Goal: Task Accomplishment & Management: Complete application form

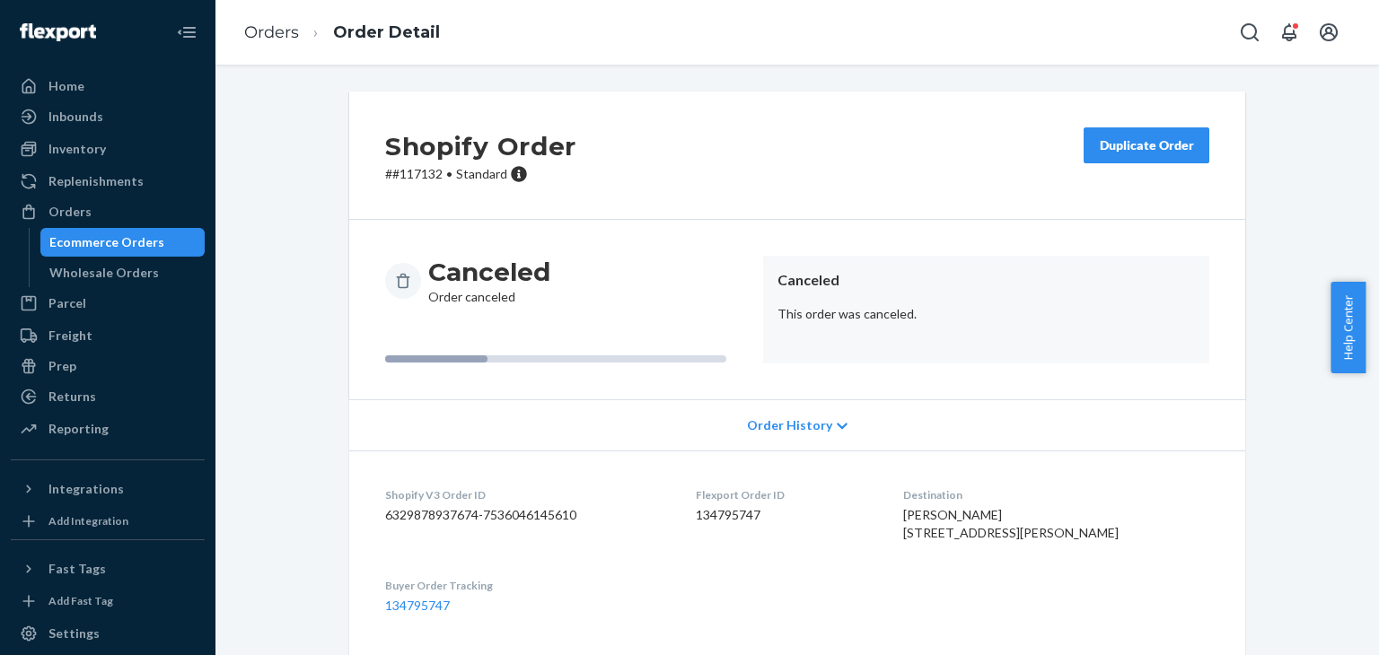
click at [274, 47] on ol "Orders Order Detail" at bounding box center [342, 32] width 224 height 53
click at [274, 46] on ol "Orders Order Detail" at bounding box center [342, 32] width 224 height 53
click at [280, 39] on link "Orders" at bounding box center [271, 32] width 55 height 20
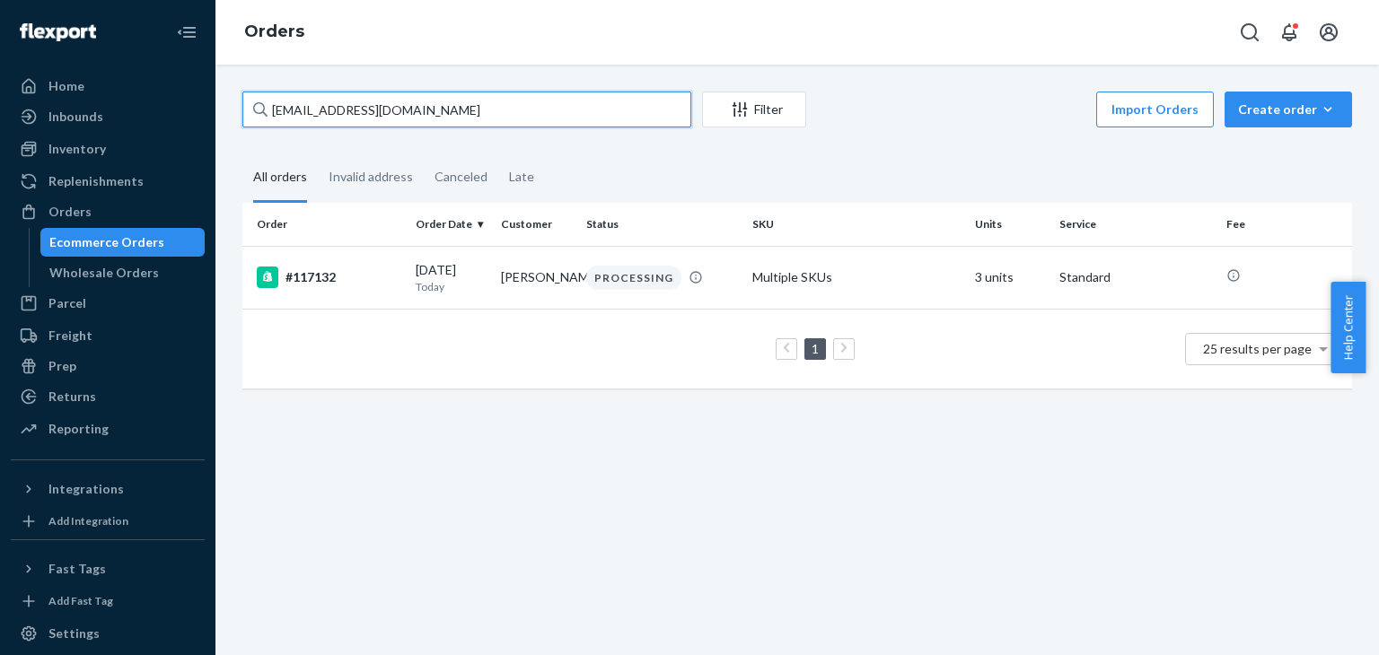
drag, startPoint x: 467, startPoint y: 119, endPoint x: 272, endPoint y: 133, distance: 195.3
click at [272, 133] on div "[EMAIL_ADDRESS][DOMAIN_NAME] Filter Import Orders Create order Ecommerce order …" at bounding box center [797, 249] width 1136 height 315
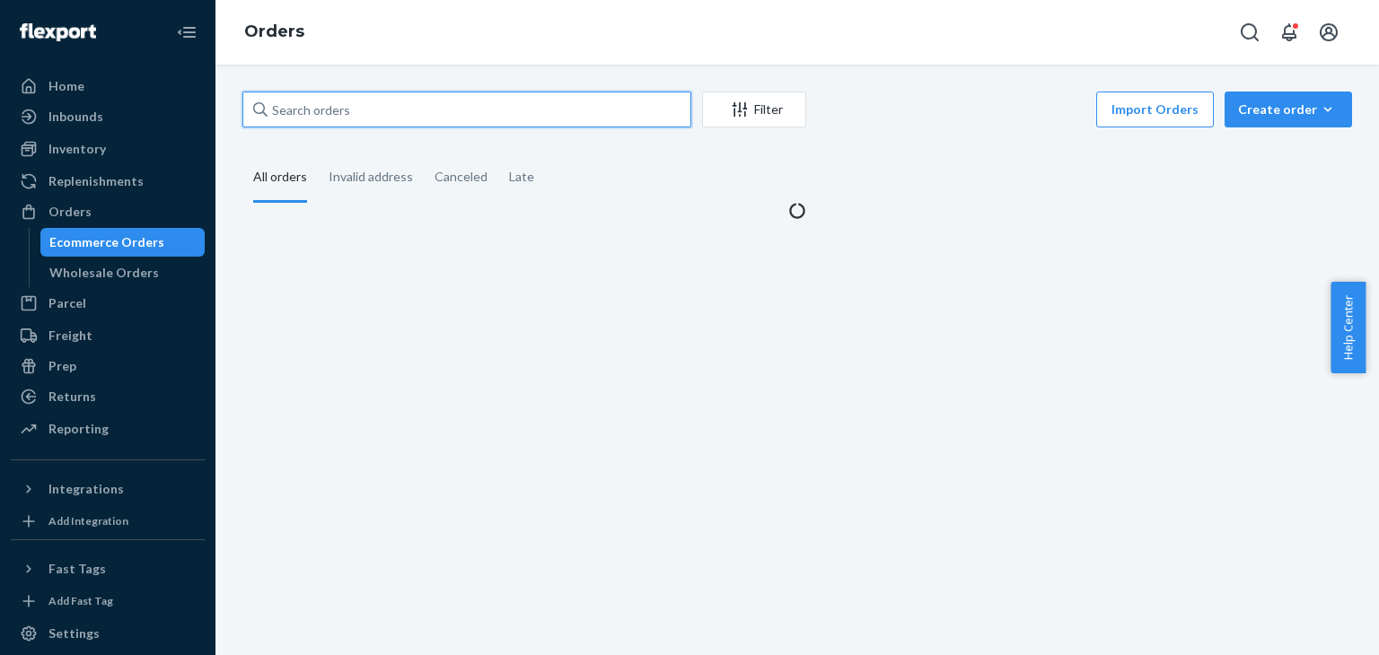
paste input "#114507"
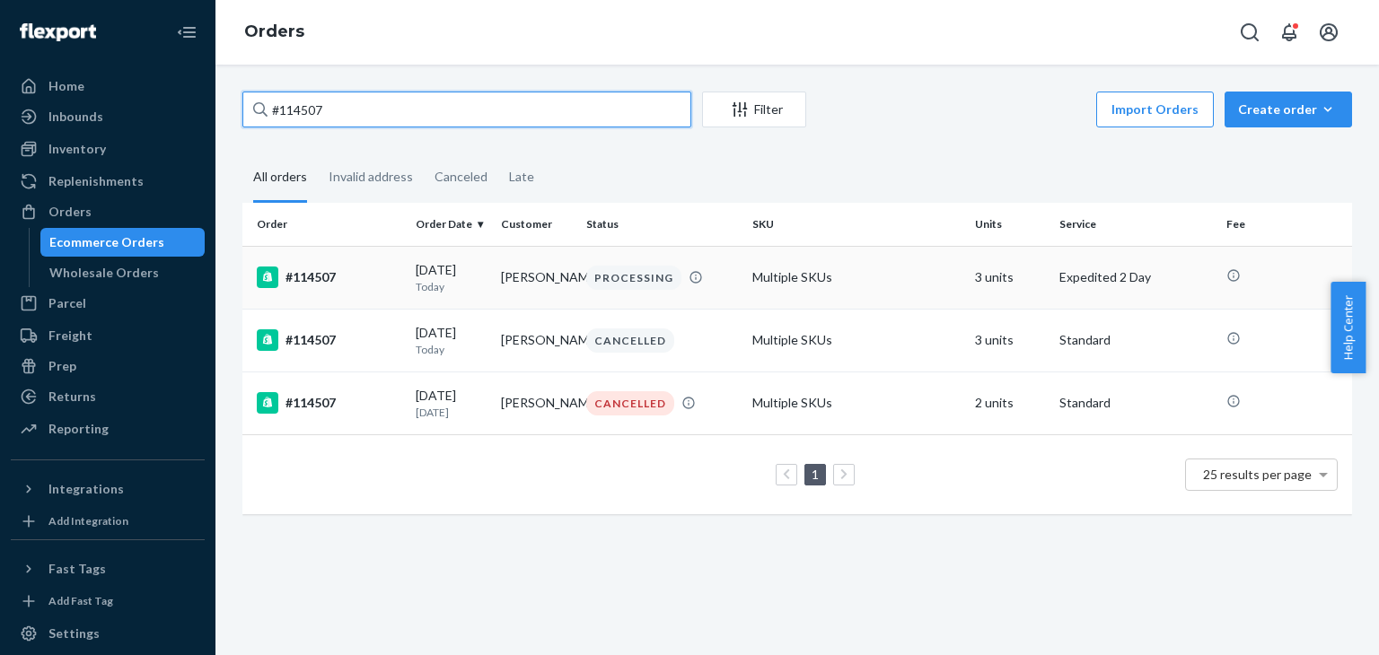
type input "#114507"
click at [402, 274] on td "#114507" at bounding box center [325, 277] width 166 height 63
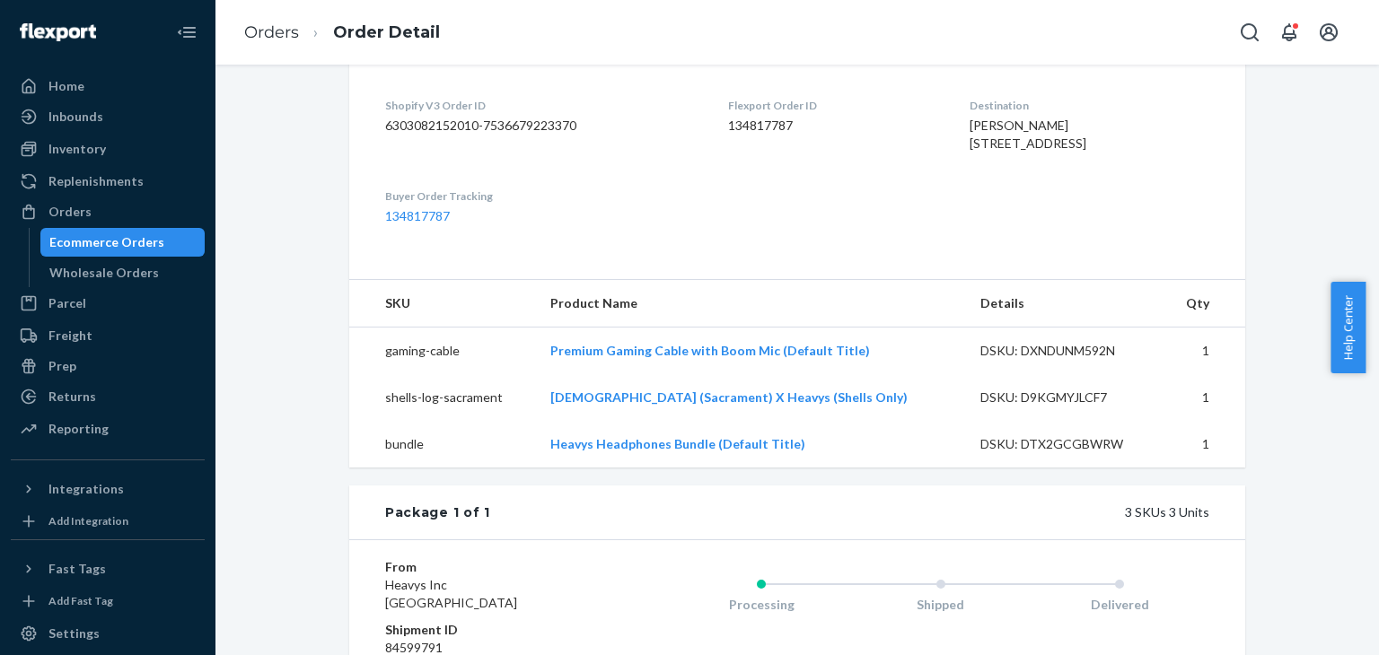
scroll to position [539, 0]
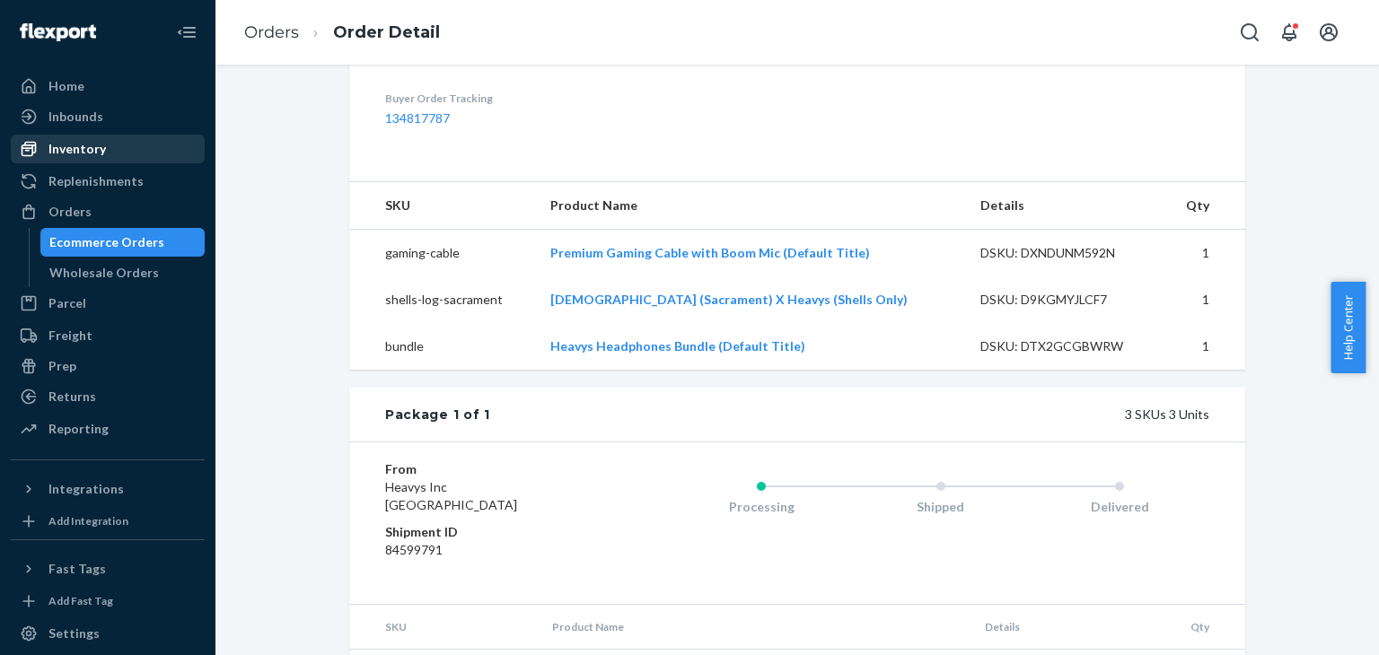
click at [95, 149] on div "Inventory" at bounding box center [76, 149] width 57 height 18
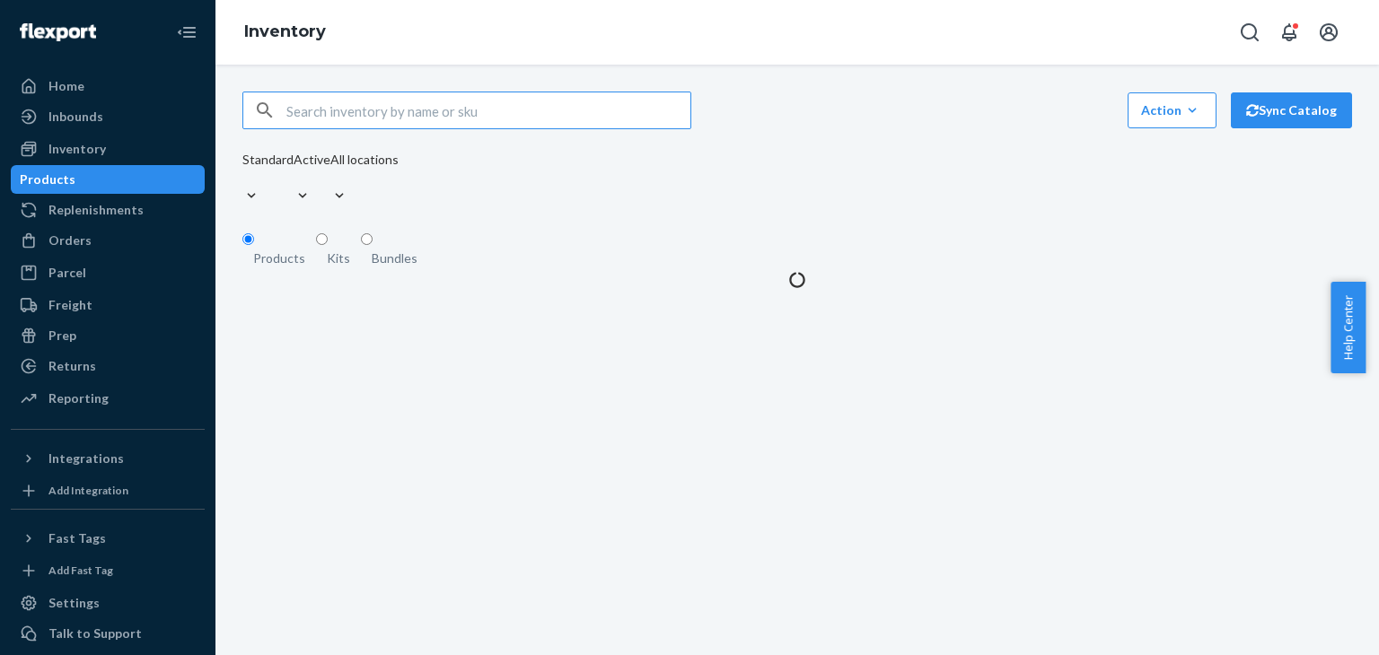
click at [342, 108] on input "text" at bounding box center [488, 110] width 404 height 36
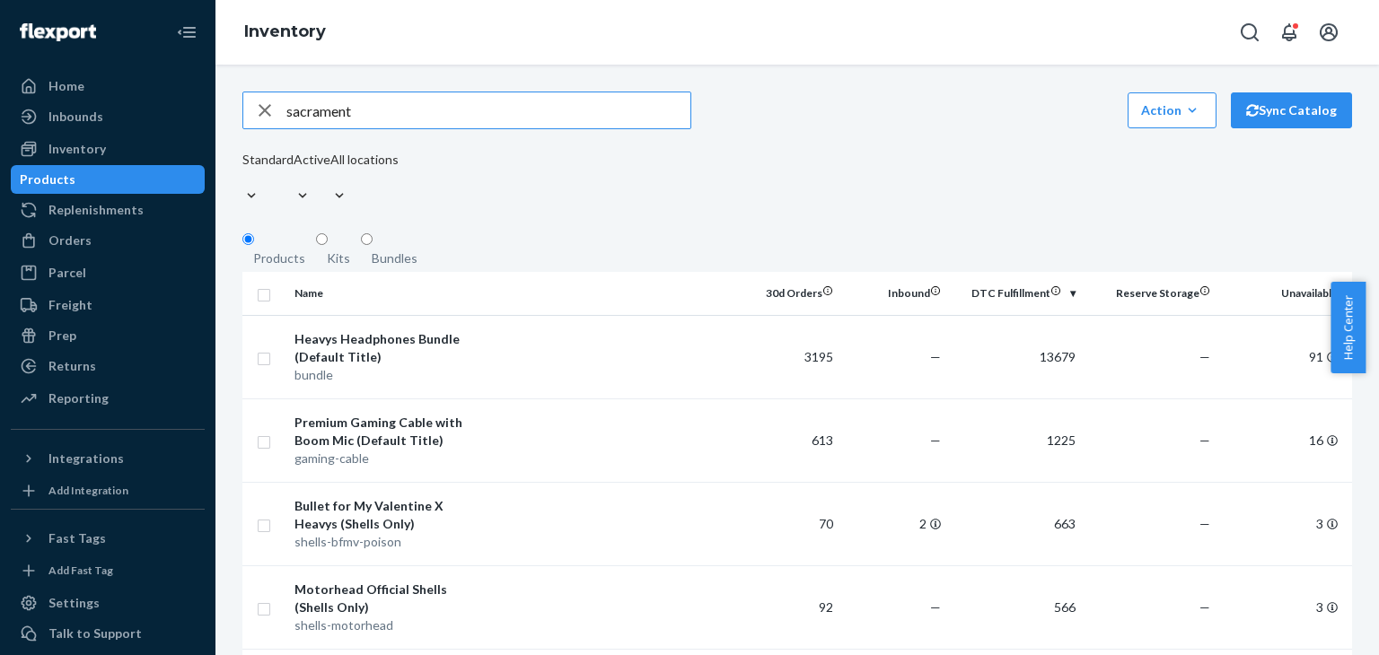
type input "sacrament"
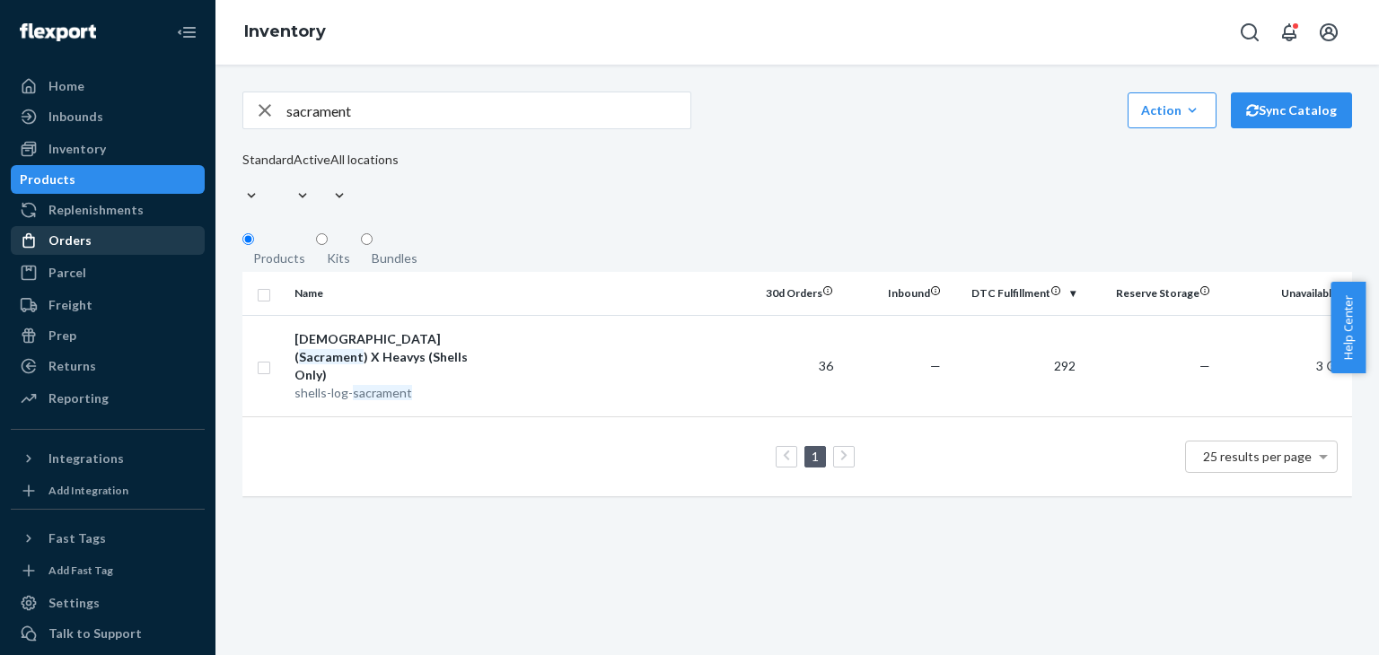
click at [72, 245] on div "Orders" at bounding box center [69, 241] width 43 height 18
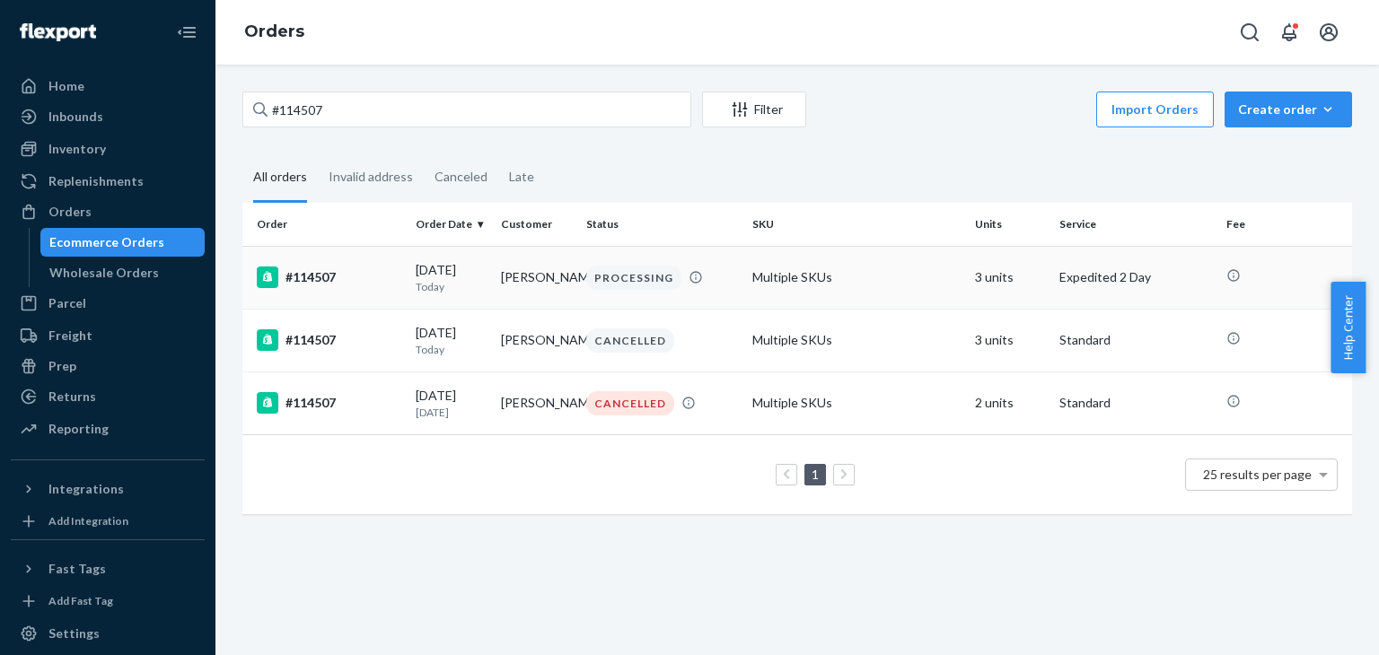
click at [467, 278] on div "[DATE] [DATE]" at bounding box center [451, 277] width 71 height 33
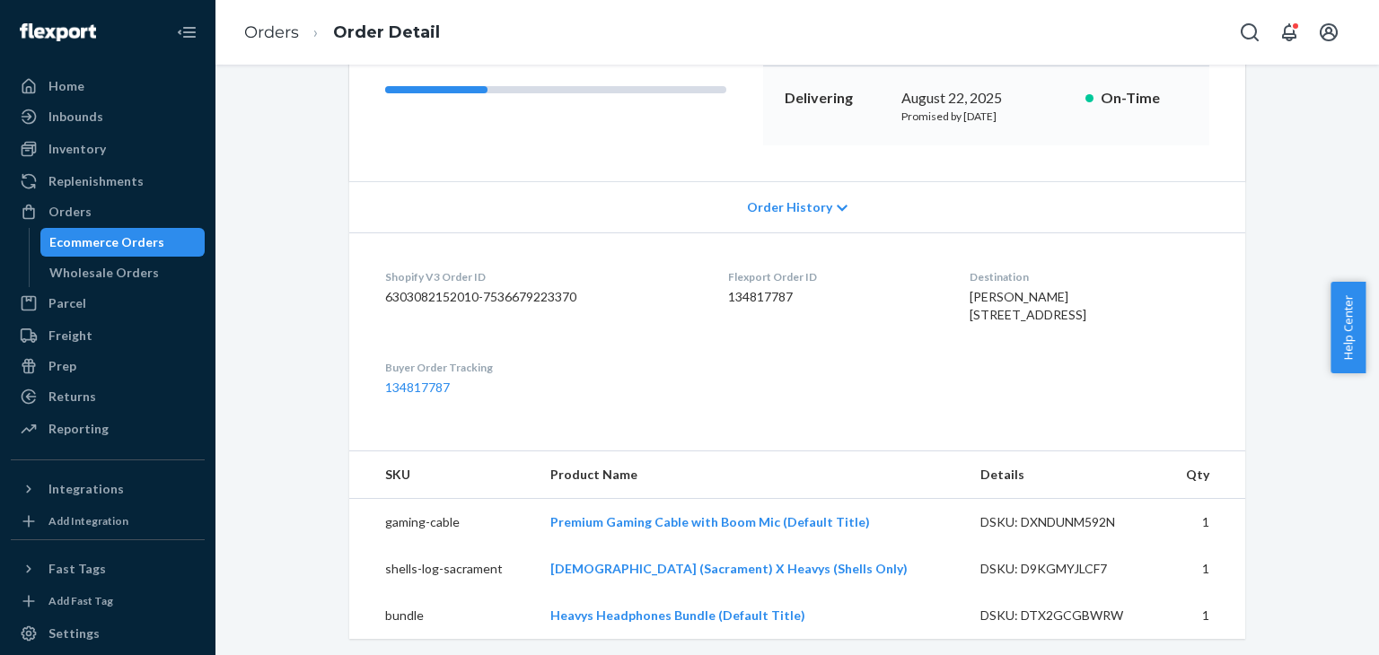
scroll to position [359, 0]
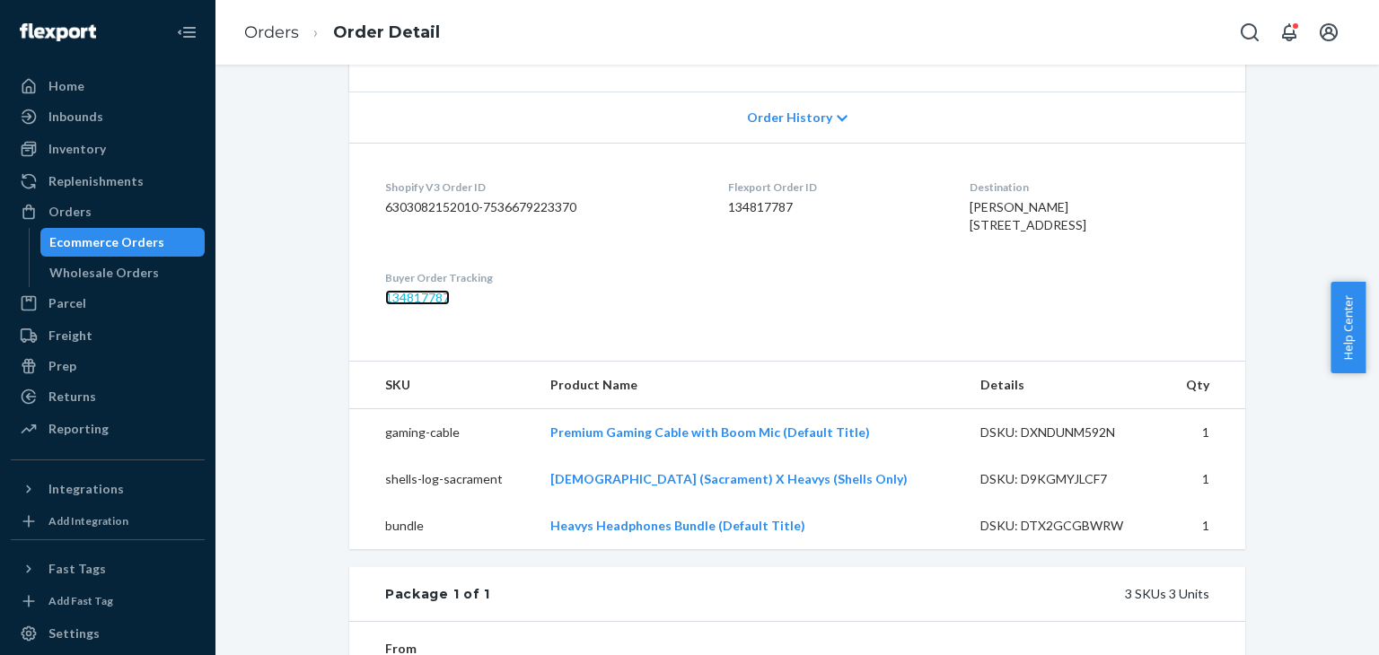
click at [430, 305] on link "134817787" at bounding box center [417, 297] width 65 height 15
drag, startPoint x: 392, startPoint y: 328, endPoint x: 349, endPoint y: 315, distance: 44.9
click at [349, 315] on dl "Shopify V3 Order ID 6303082152010-7536679223370 Flexport Order ID 134817787 Des…" at bounding box center [797, 243] width 896 height 200
click at [90, 151] on div "Inventory" at bounding box center [76, 149] width 57 height 18
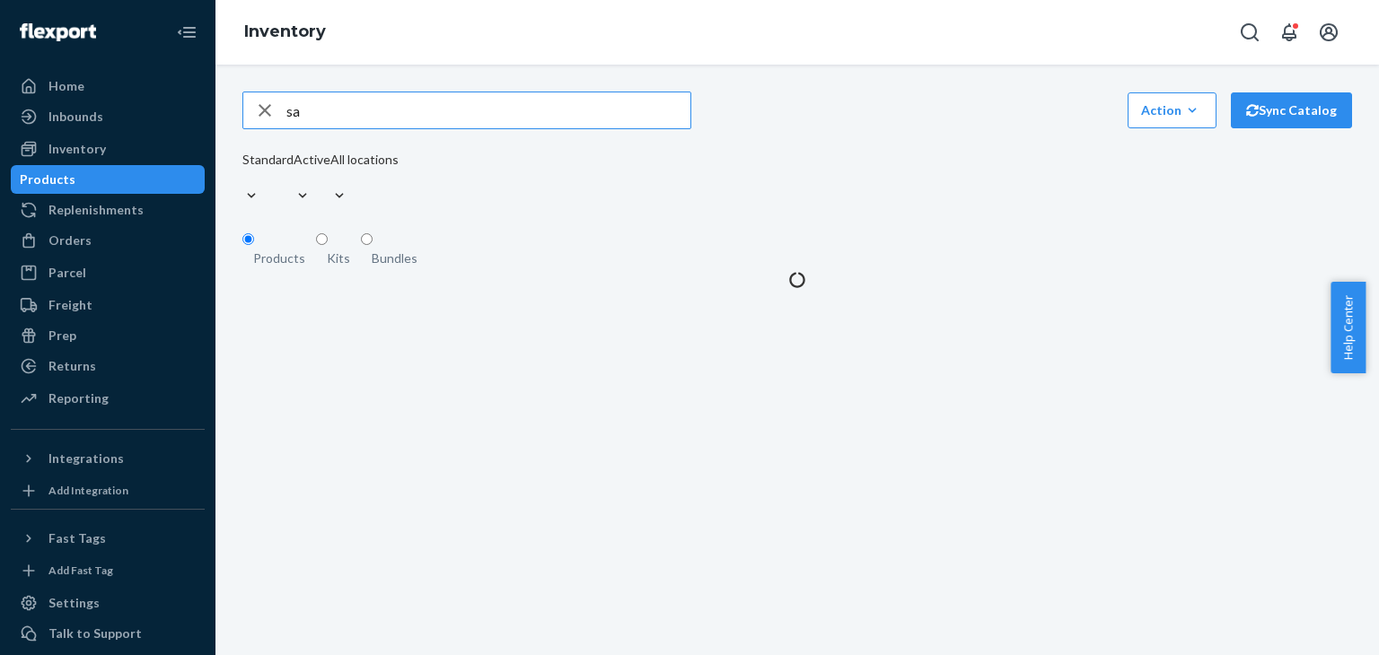
type input "s"
type input "ear"
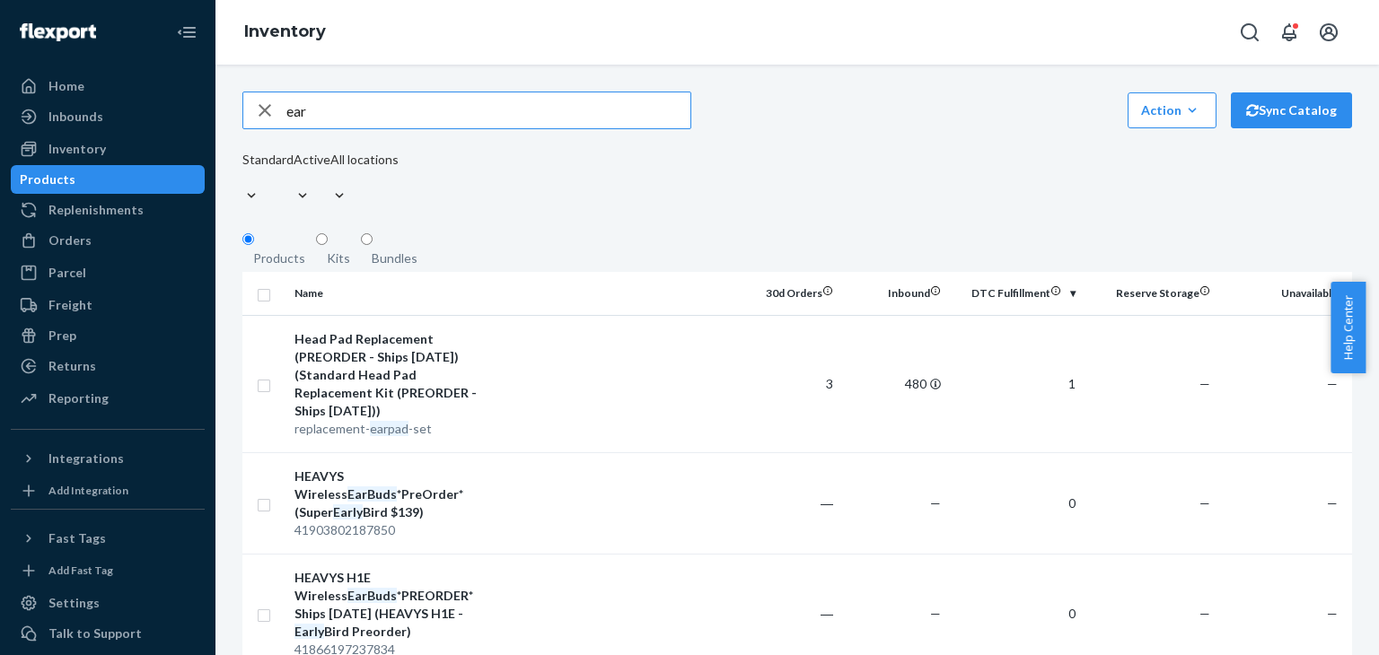
drag, startPoint x: 320, startPoint y: 111, endPoint x: 265, endPoint y: 116, distance: 55.8
click at [266, 116] on div "ear" at bounding box center [466, 110] width 447 height 36
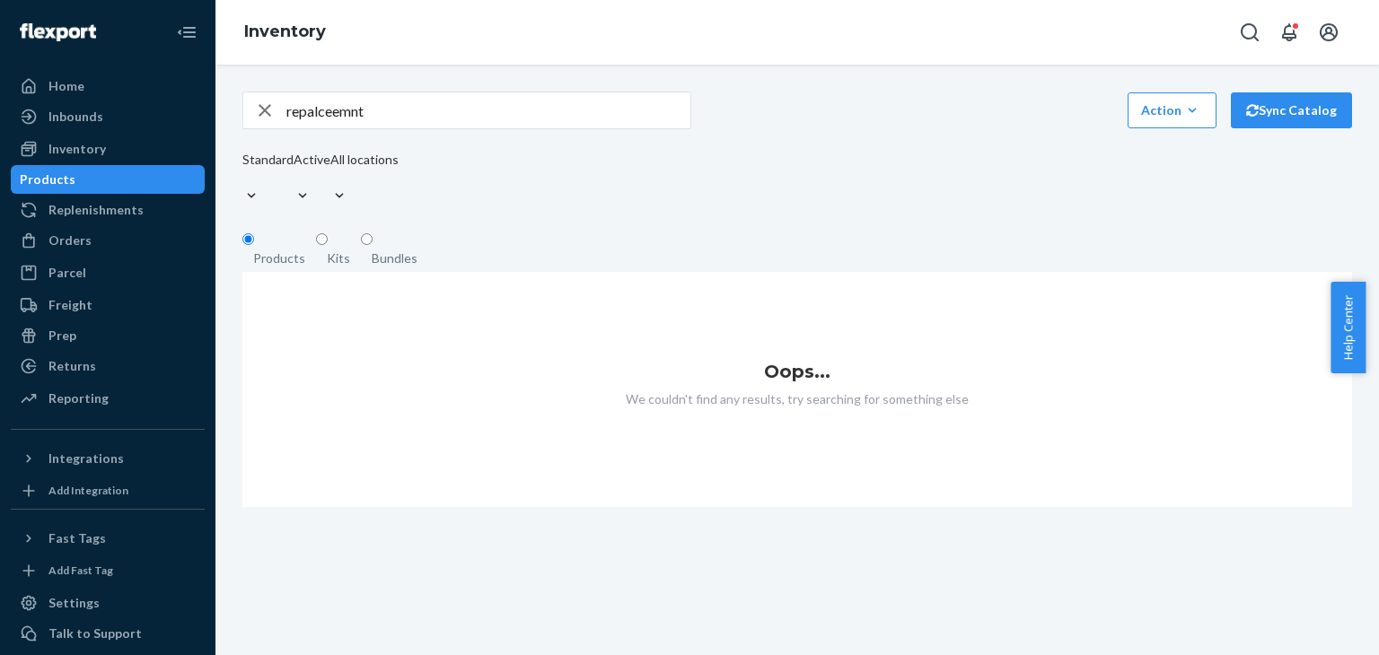
click at [415, 118] on input "repalceemnt" at bounding box center [488, 110] width 404 height 36
type input "repalcement"
click at [389, 116] on input "repalcement" at bounding box center [488, 110] width 404 height 36
drag, startPoint x: 389, startPoint y: 118, endPoint x: 307, endPoint y: 132, distance: 82.8
click at [324, 128] on input "repalcement" at bounding box center [488, 110] width 404 height 36
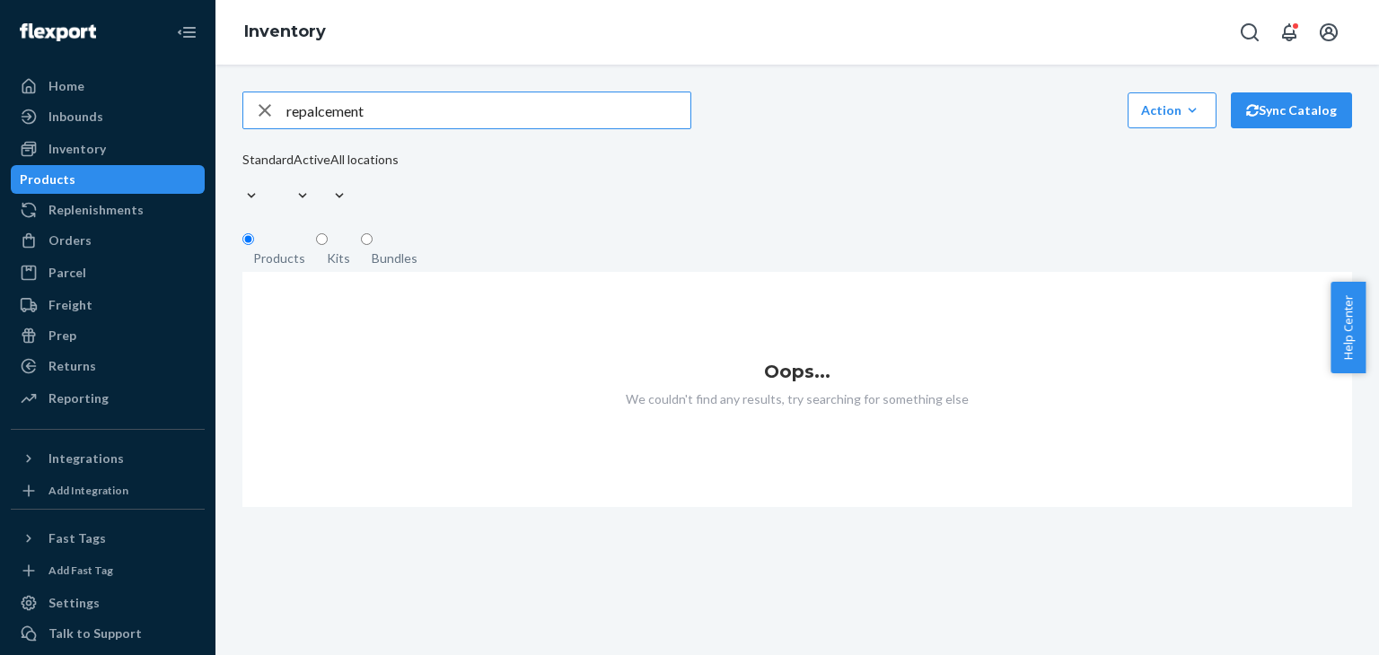
click at [285, 127] on div "button" at bounding box center [264, 110] width 43 height 36
click at [292, 116] on input "text" at bounding box center [488, 110] width 404 height 36
type input "ear"
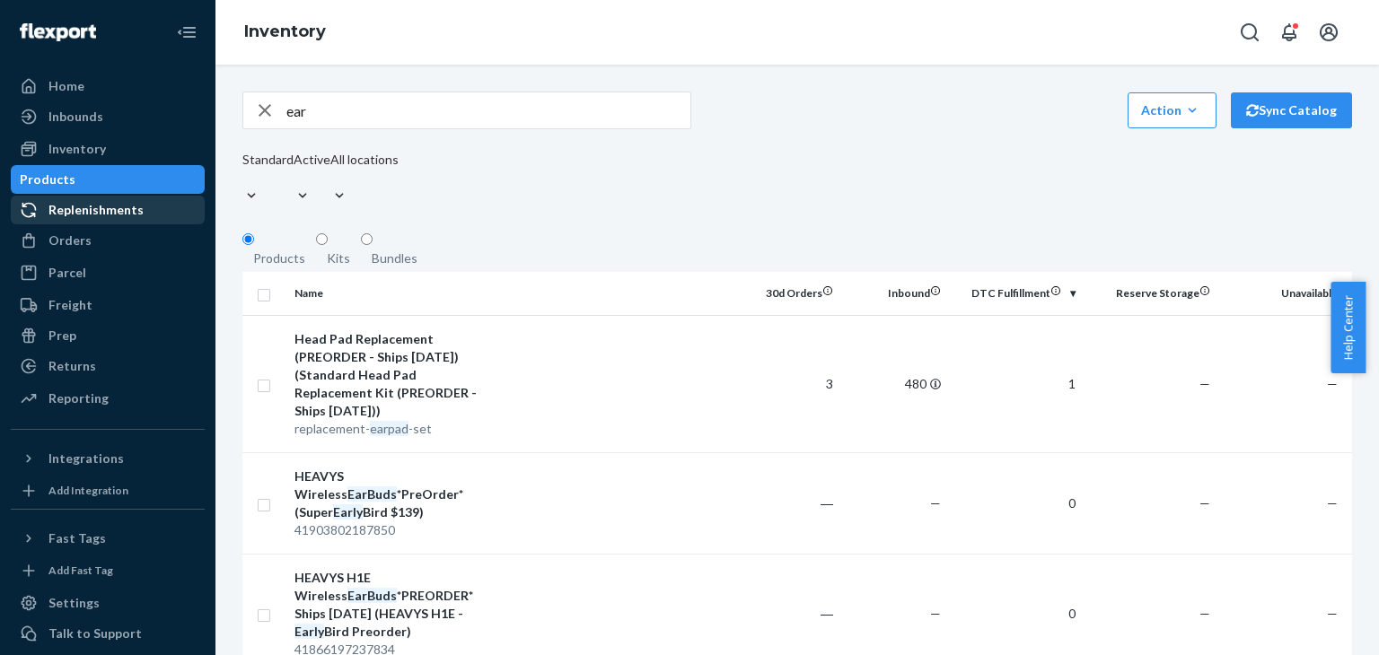
drag, startPoint x: 60, startPoint y: 249, endPoint x: 176, endPoint y: 202, distance: 124.9
click at [60, 249] on div "Orders" at bounding box center [69, 241] width 43 height 18
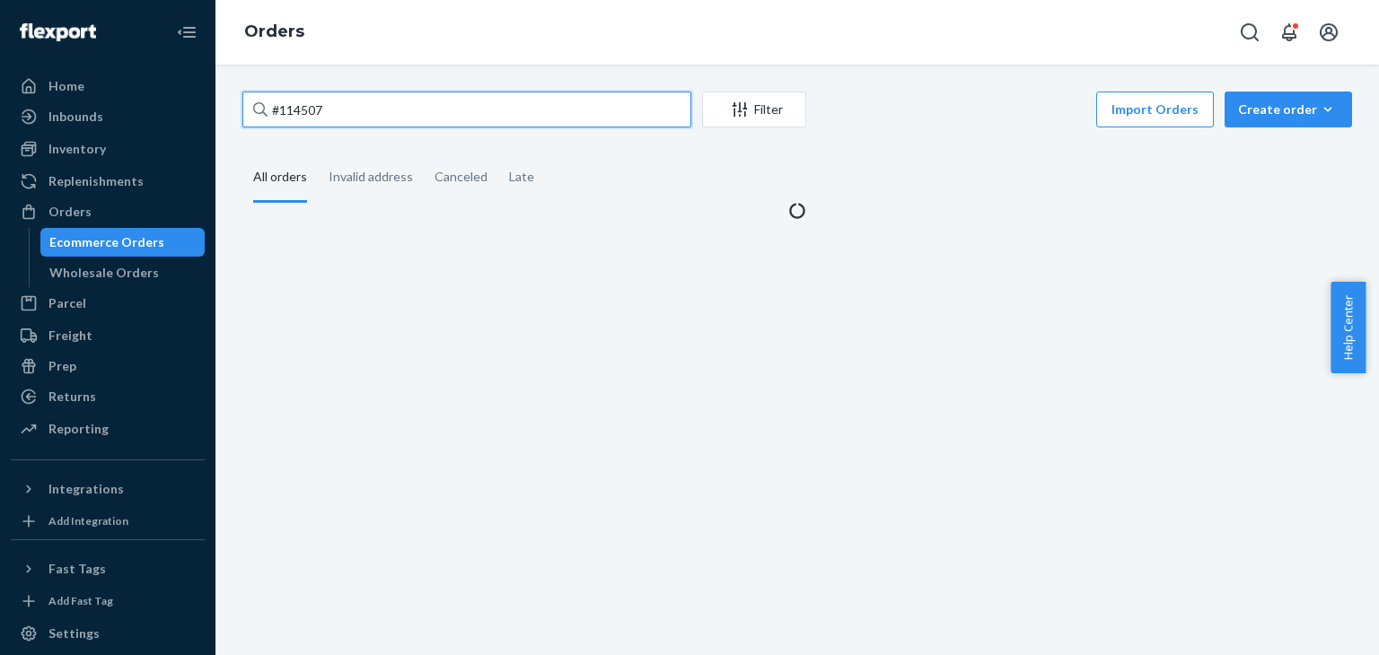
drag, startPoint x: 345, startPoint y: 119, endPoint x: 228, endPoint y: 121, distance: 116.7
click at [229, 121] on div "#114507 Filter Import Orders Create order Ecommerce order Removal order All ord…" at bounding box center [797, 156] width 1136 height 128
paste input "[EMAIL_ADDRESS][DOMAIN_NAME]"
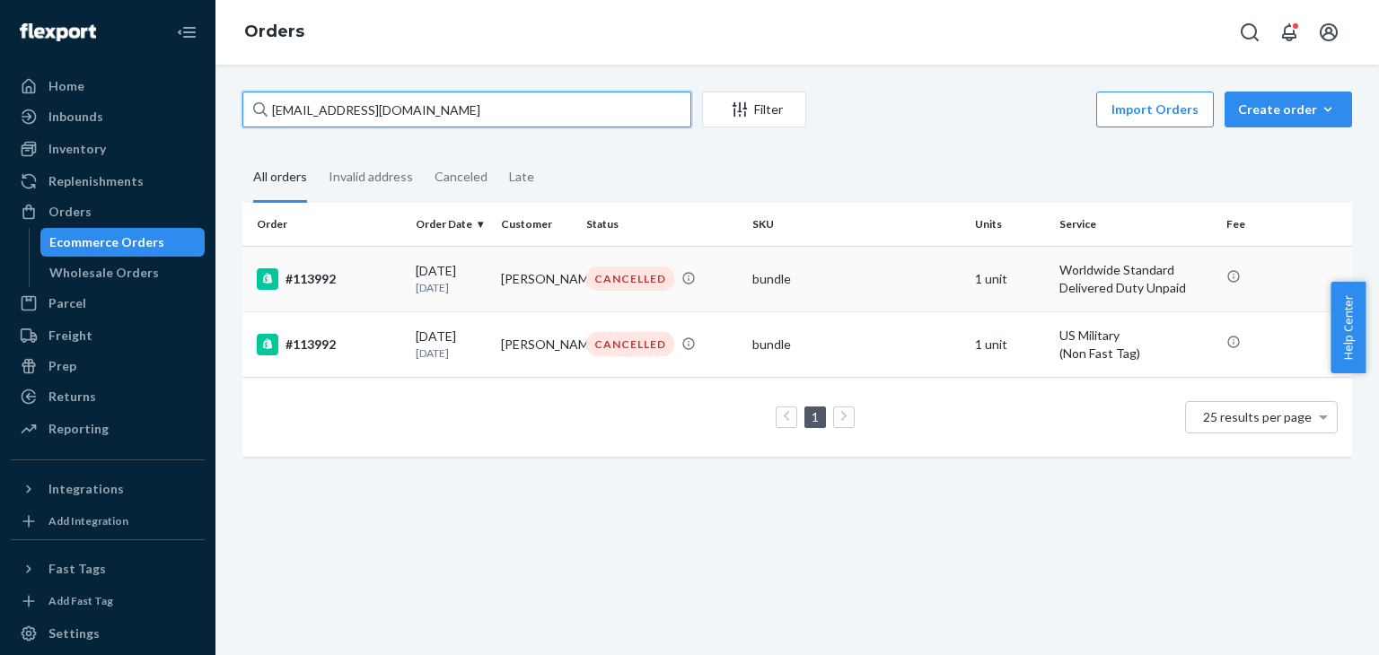
type input "[EMAIL_ADDRESS][DOMAIN_NAME]"
click at [285, 294] on td "#113992" at bounding box center [325, 279] width 166 height 66
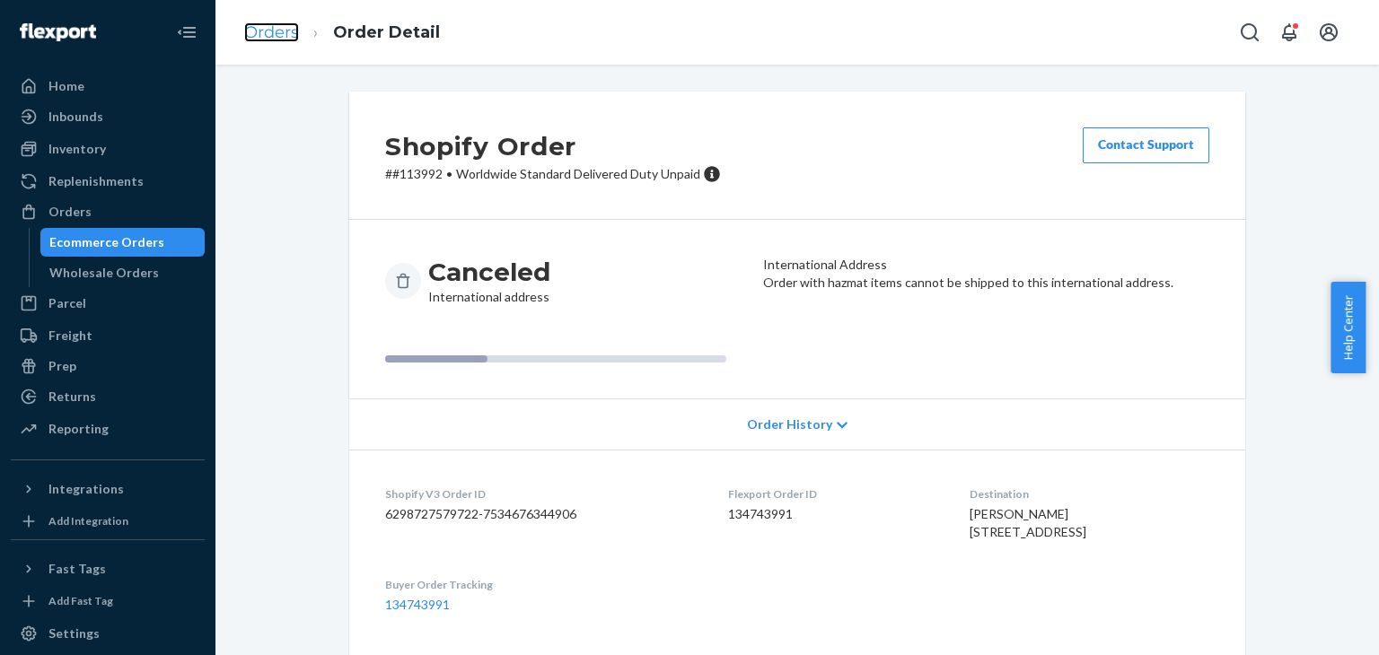
click at [269, 40] on link "Orders" at bounding box center [271, 32] width 55 height 20
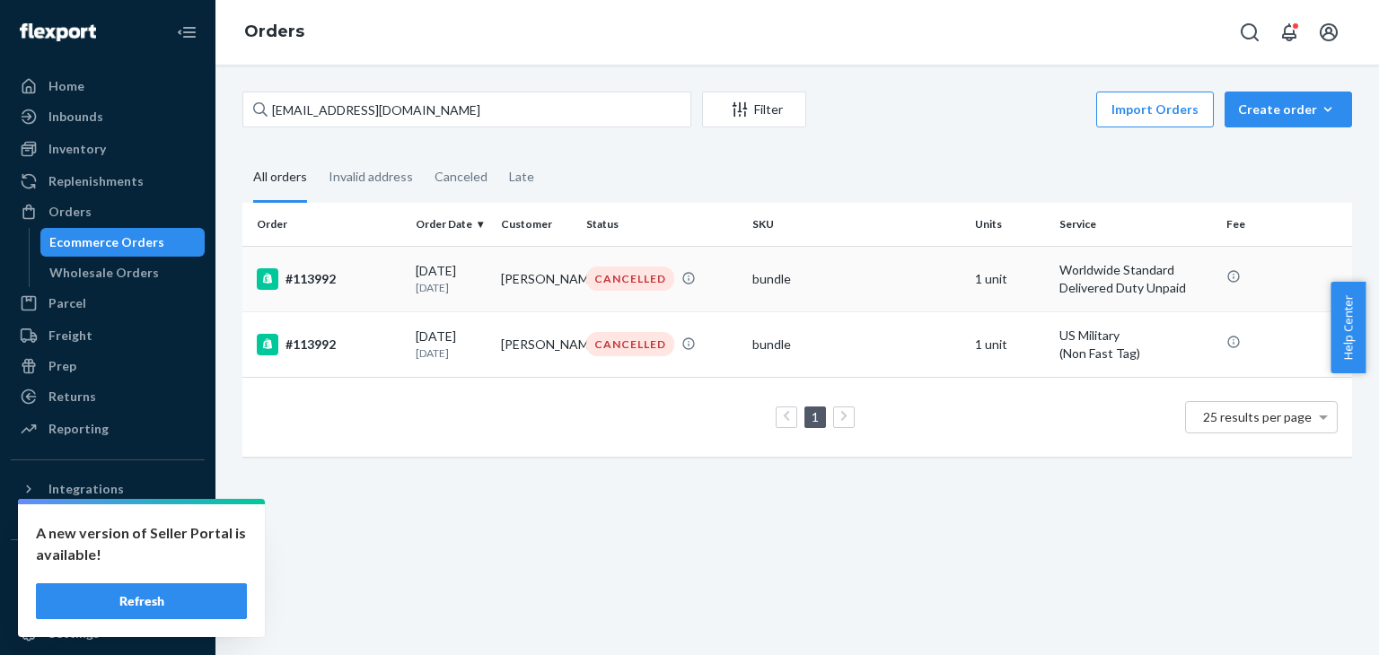
click at [310, 284] on div "#113992" at bounding box center [329, 279] width 145 height 22
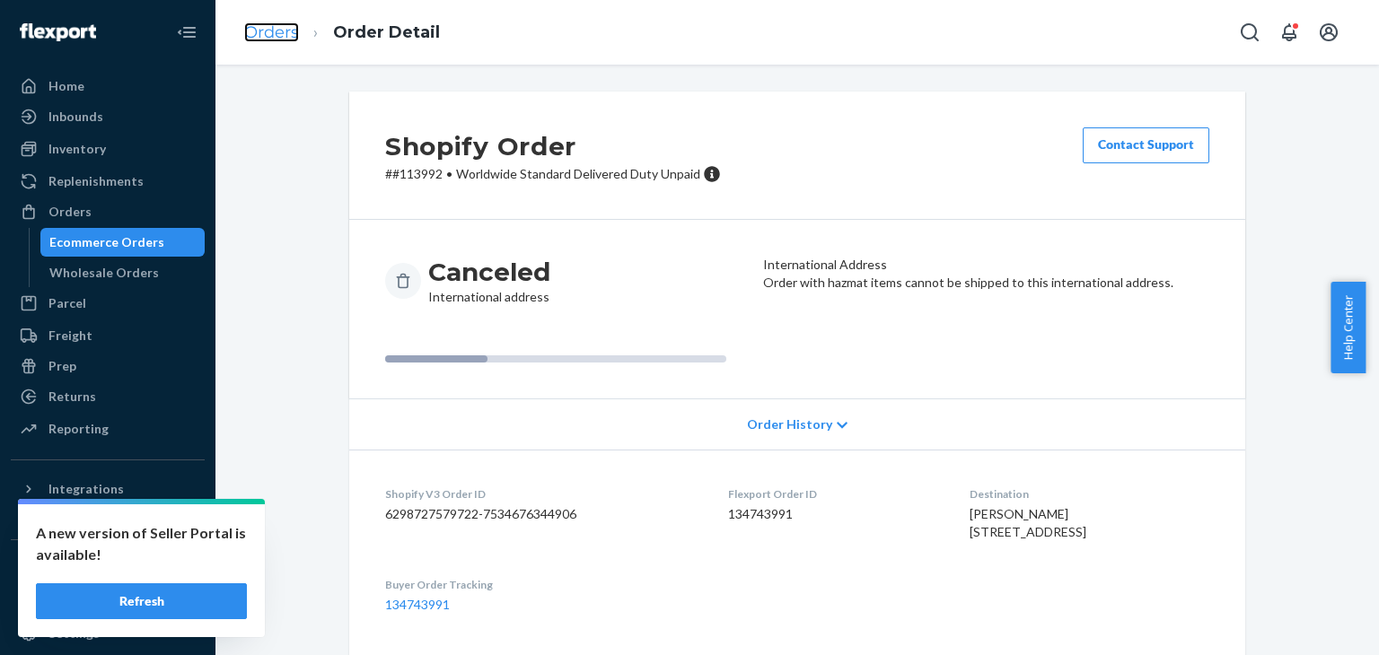
click at [294, 36] on link "Orders" at bounding box center [271, 32] width 55 height 20
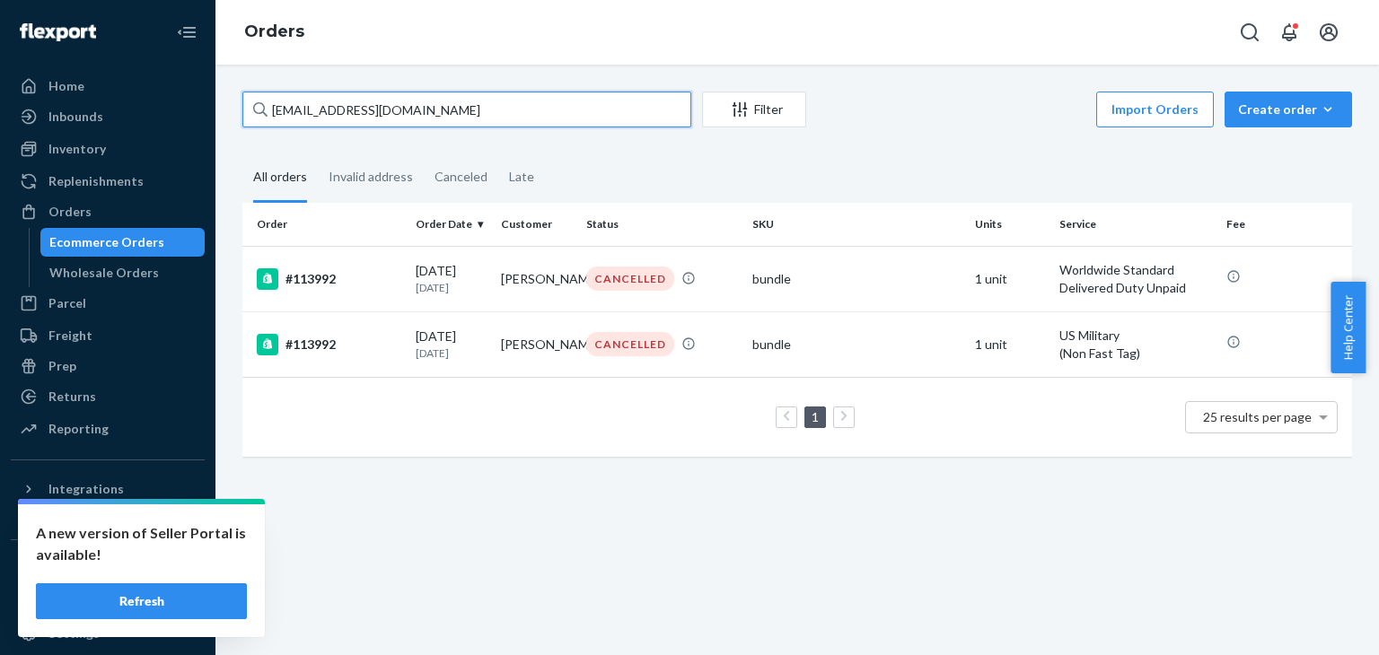
click at [451, 110] on input "[EMAIL_ADDRESS][DOMAIN_NAME]" at bounding box center [466, 110] width 449 height 36
type input "[EMAIL_ADDRESS][DOMAIN_NAME]"
click at [375, 277] on div "#113992" at bounding box center [329, 279] width 145 height 22
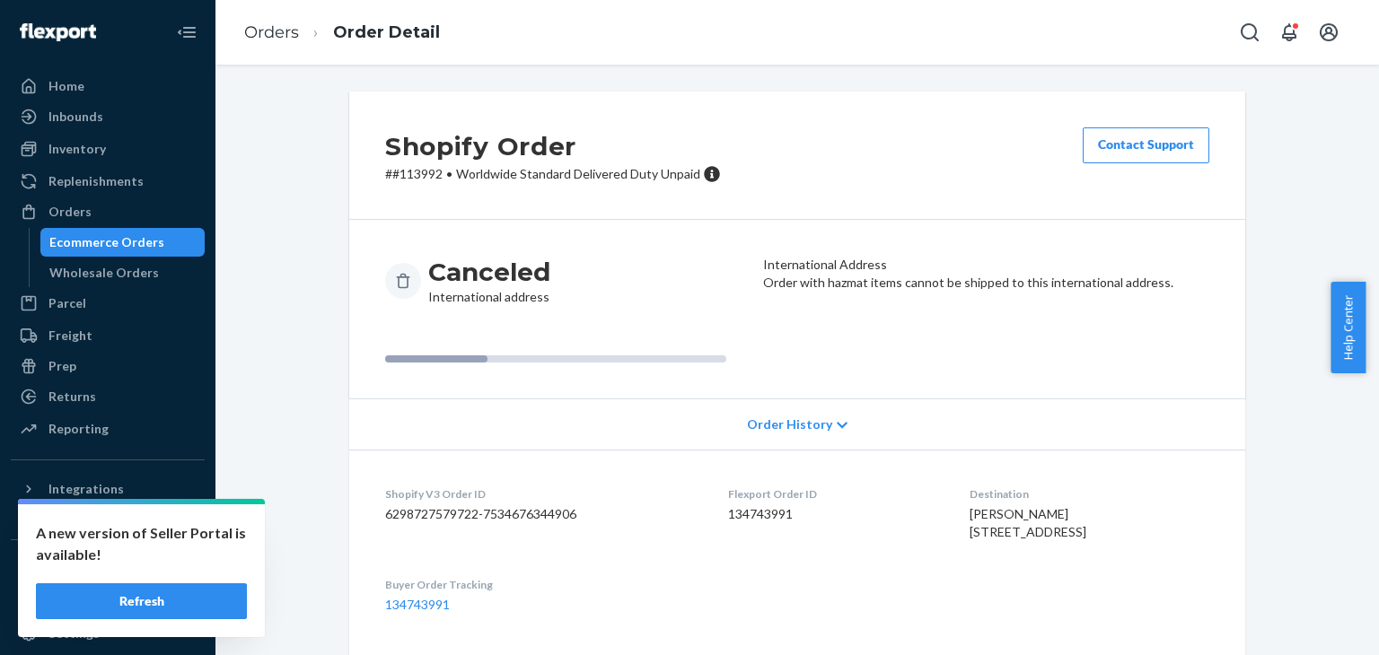
click at [260, 22] on li "Orders" at bounding box center [271, 33] width 55 height 23
click at [266, 30] on link "Orders" at bounding box center [271, 32] width 55 height 20
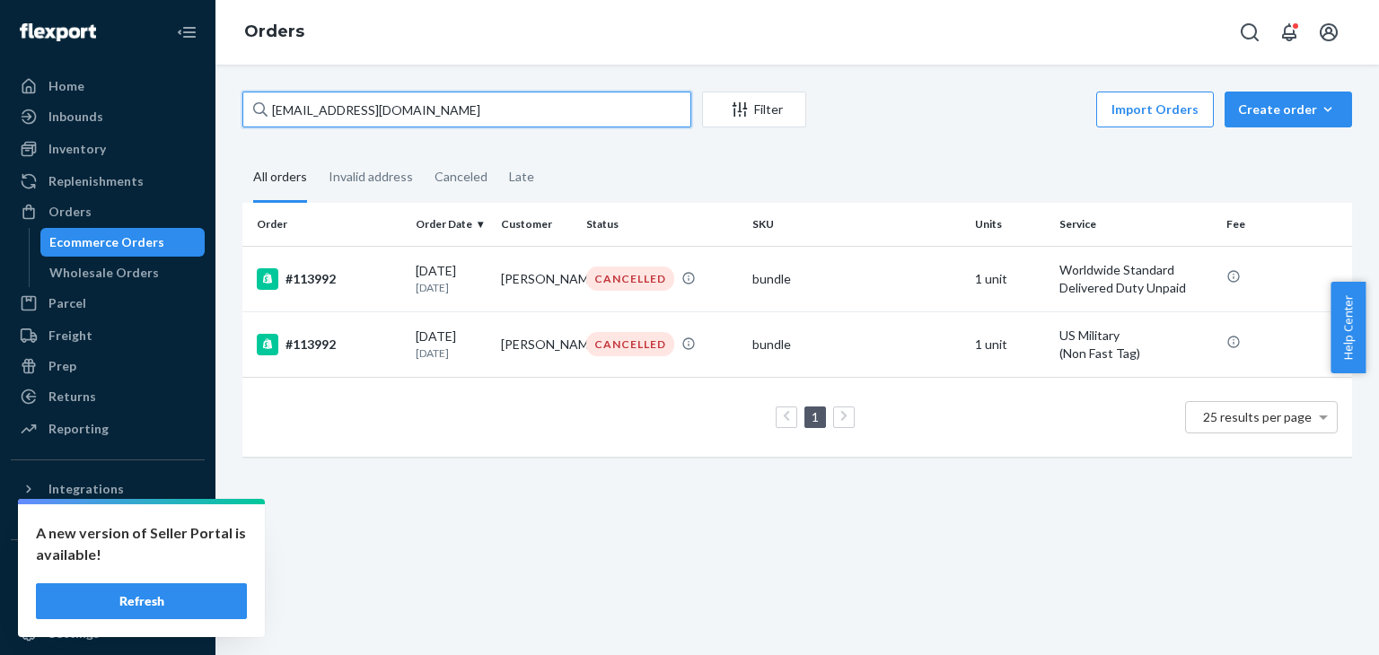
drag, startPoint x: 483, startPoint y: 116, endPoint x: 235, endPoint y: 121, distance: 247.8
click at [237, 120] on div "[EMAIL_ADDRESS][DOMAIN_NAME] Filter Import Orders Create order Ecommerce order …" at bounding box center [797, 283] width 1136 height 383
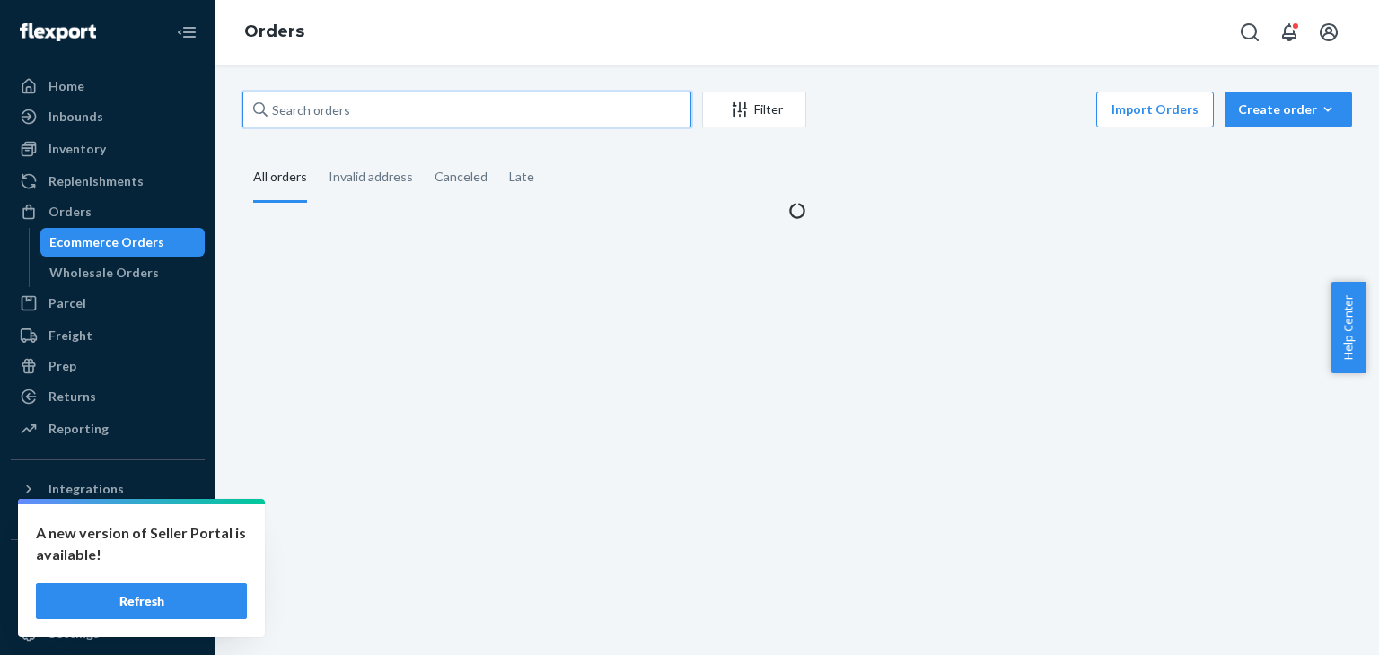
paste input "#115758 Complete"
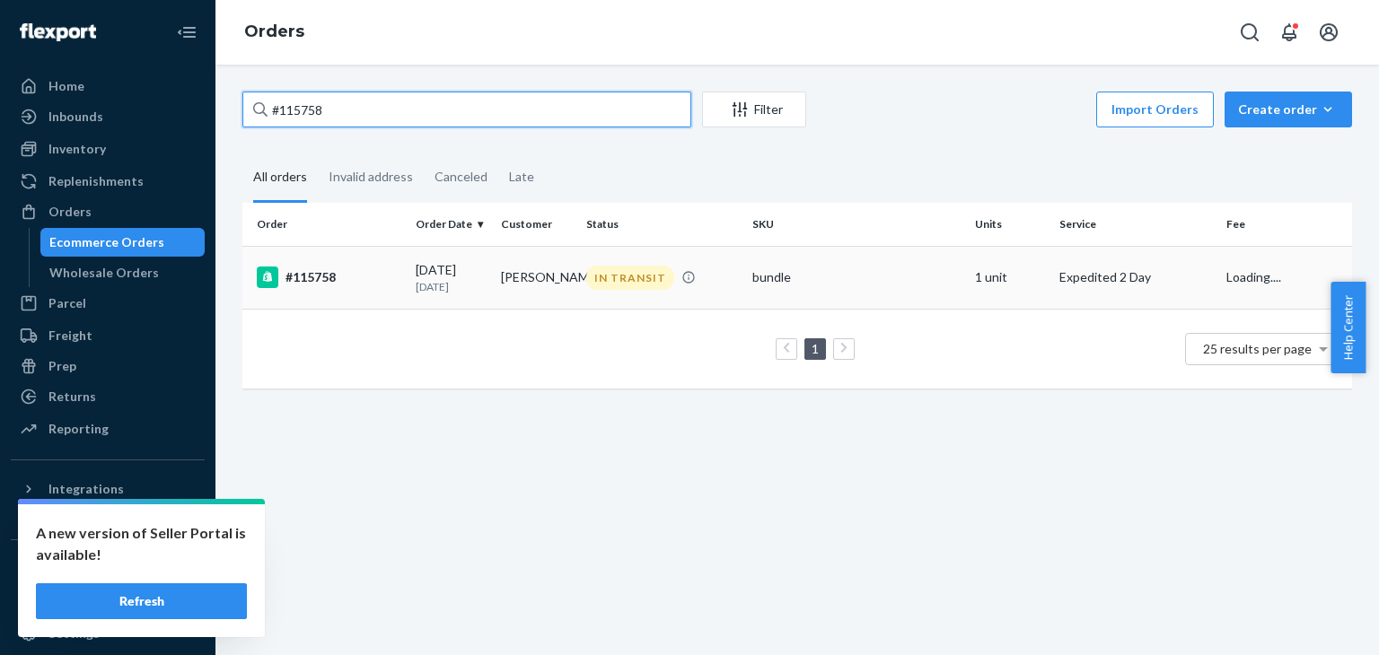
type input "#115758"
click at [416, 256] on td "[DATE] [DATE]" at bounding box center [450, 277] width 85 height 63
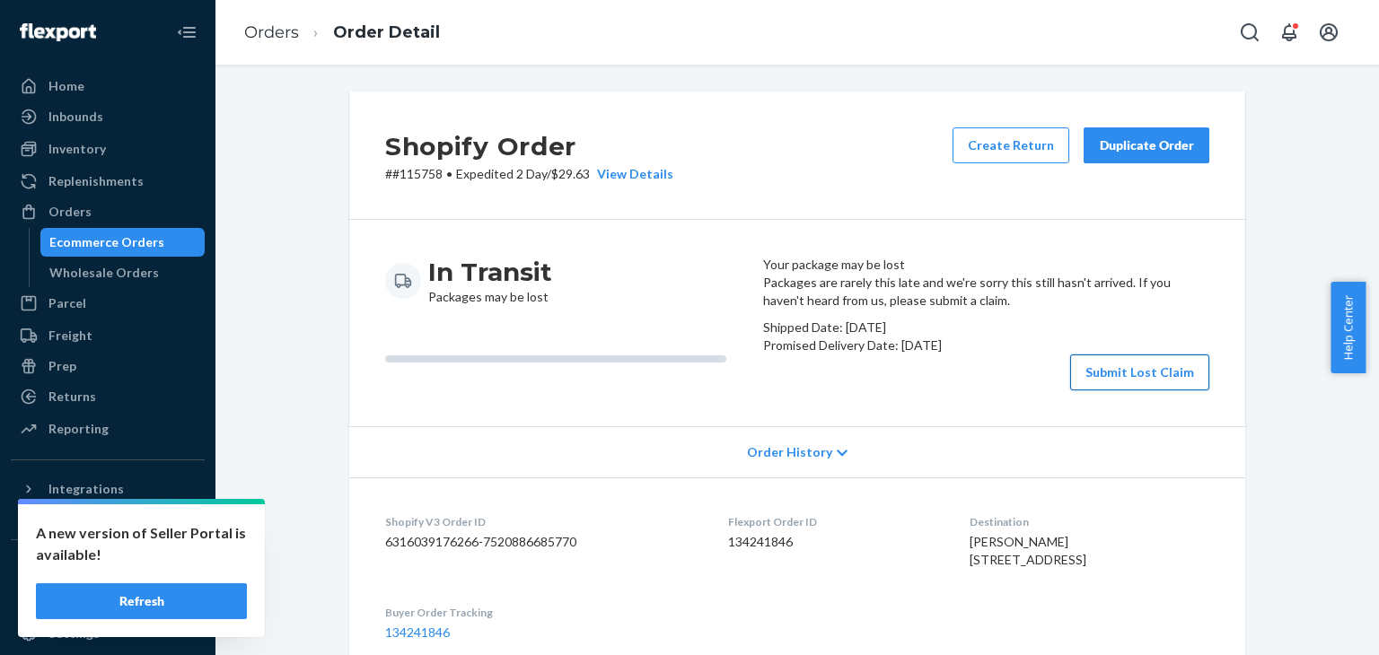
click at [1099, 390] on button "Submit Lost Claim" at bounding box center [1139, 373] width 139 height 36
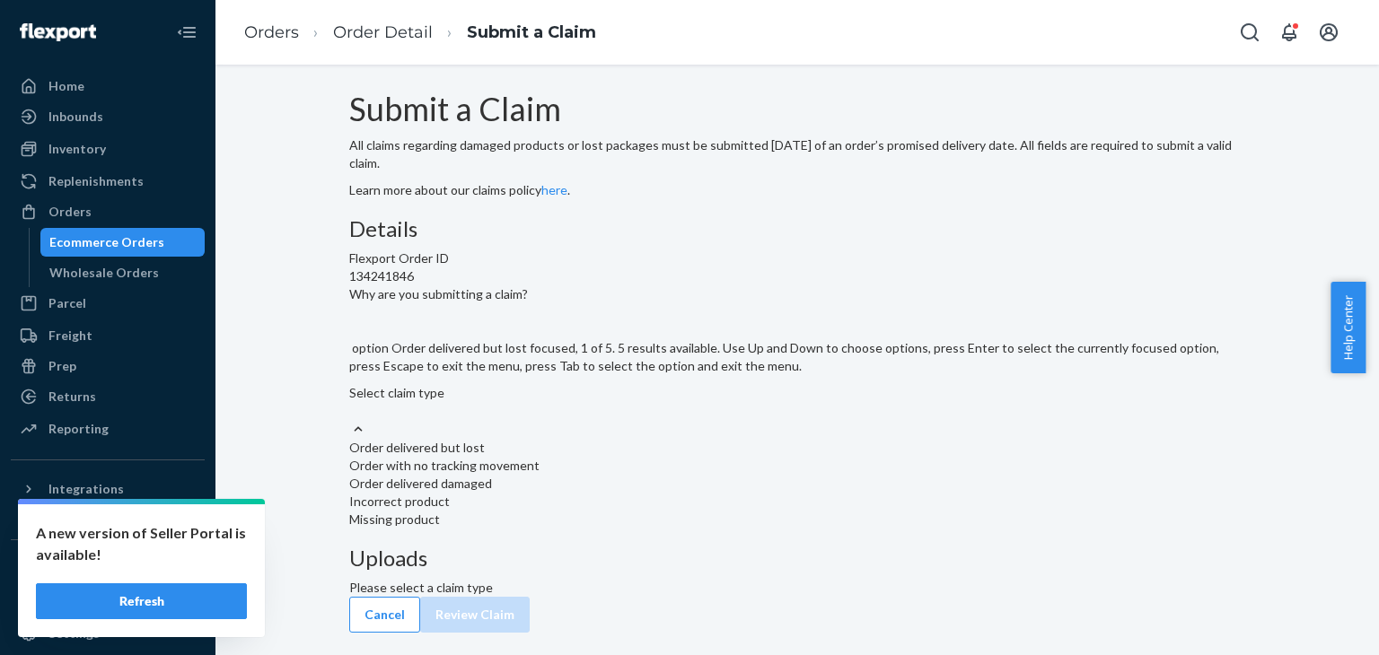
click at [636, 420] on div "Select claim type" at bounding box center [797, 402] width 896 height 36
click at [351, 420] on input "Why are you submitting a claim? option Order delivered but lost focused, 1 of 5…" at bounding box center [350, 411] width 2 height 18
click at [566, 475] on div "Order with no tracking movement" at bounding box center [797, 466] width 896 height 18
click at [351, 420] on input "Why are you submitting a claim? option Order with no tracking movement focused,…" at bounding box center [350, 411] width 2 height 18
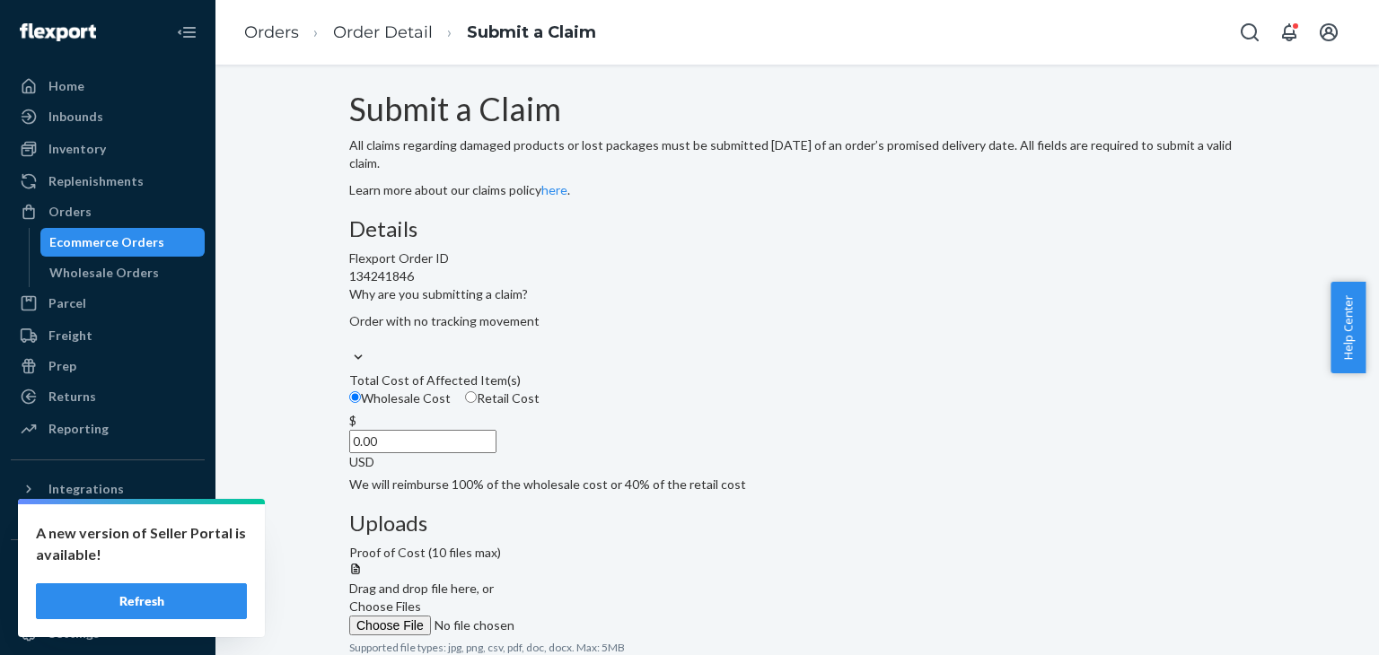
click at [496, 453] on input "0.00" at bounding box center [422, 441] width 147 height 23
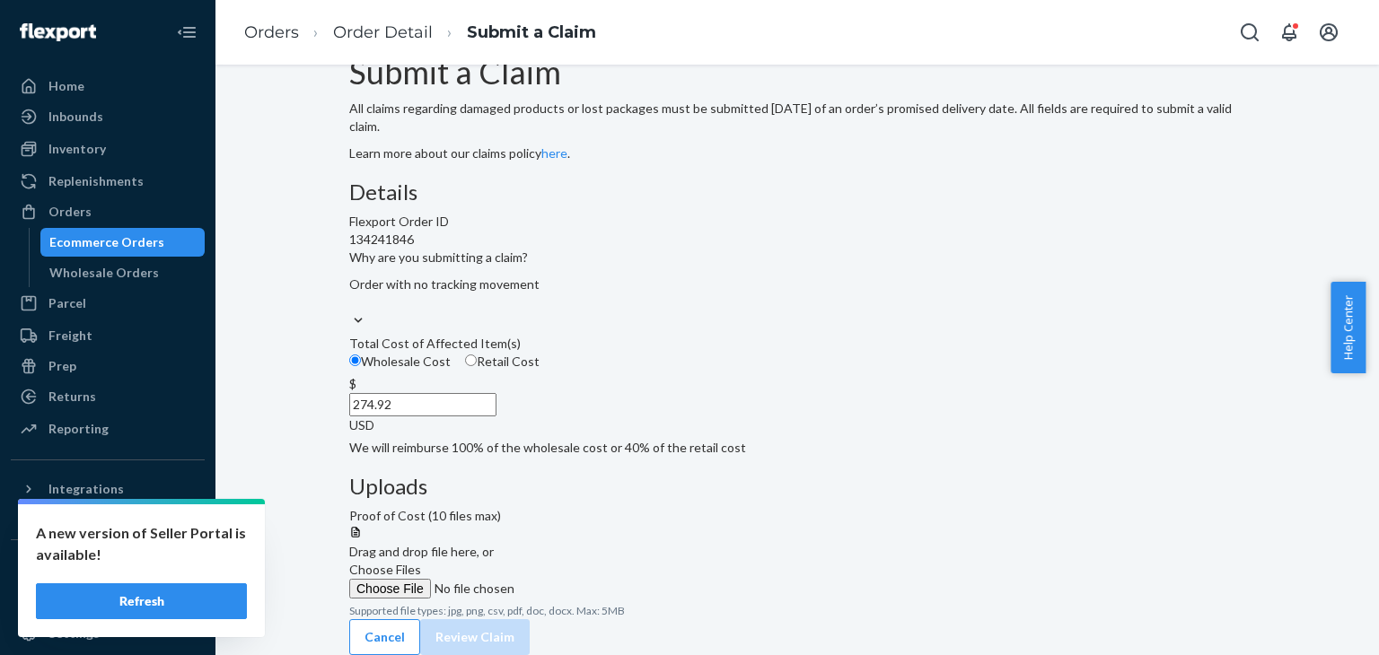
scroll to position [66, 0]
type input "274.92"
click at [421, 562] on span "Choose Files" at bounding box center [385, 569] width 72 height 15
click at [593, 579] on input "Choose Files" at bounding box center [471, 589] width 244 height 20
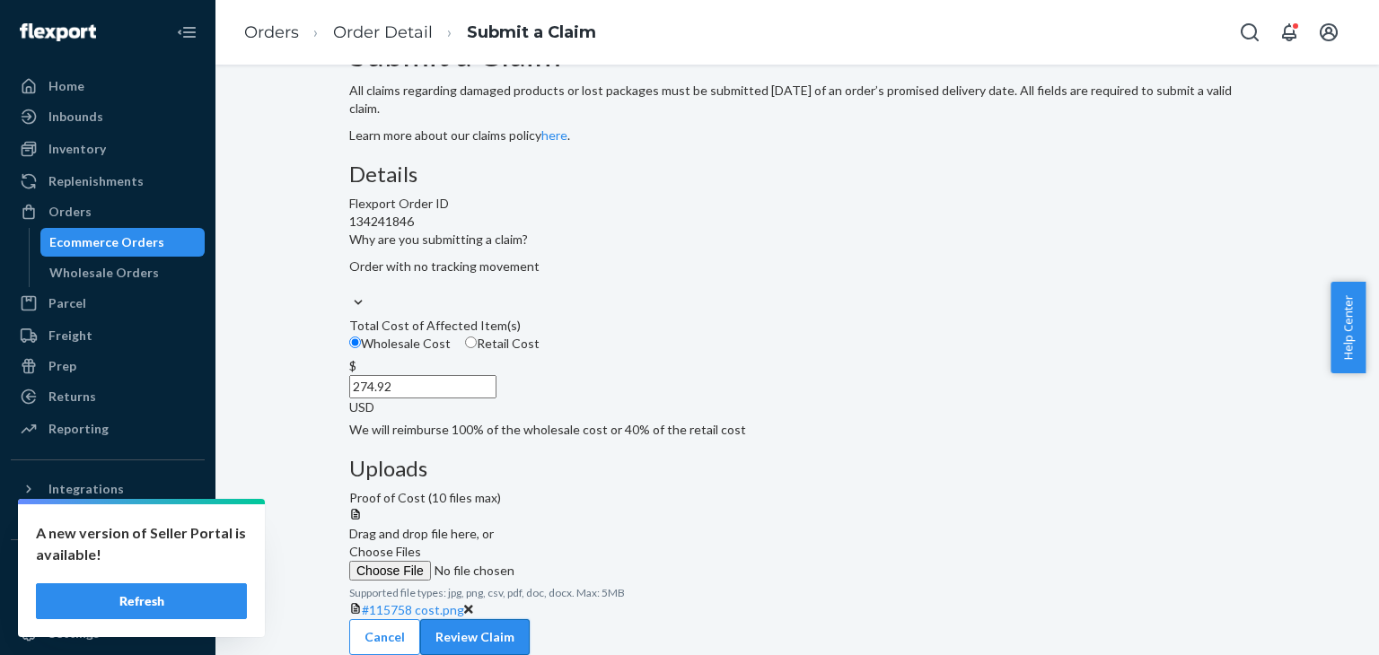
click at [530, 619] on button "Review Claim" at bounding box center [475, 637] width 110 height 36
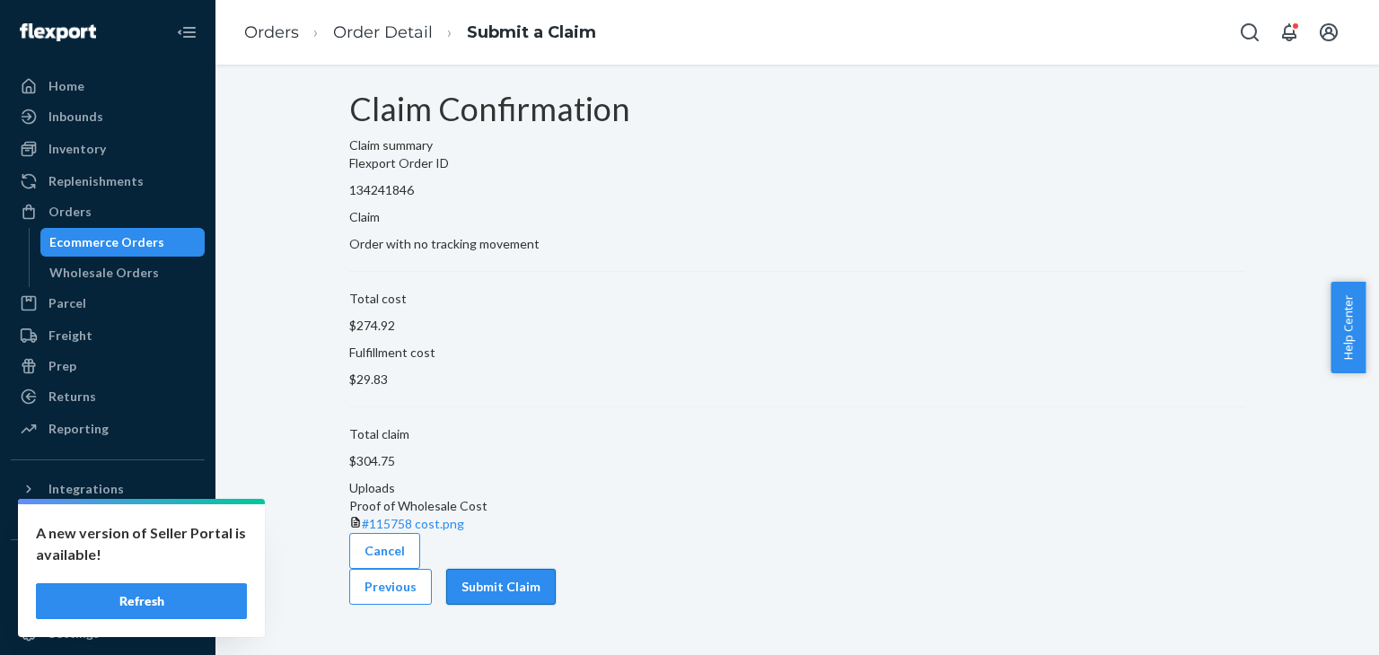
click at [556, 605] on button "Submit Claim" at bounding box center [501, 587] width 110 height 36
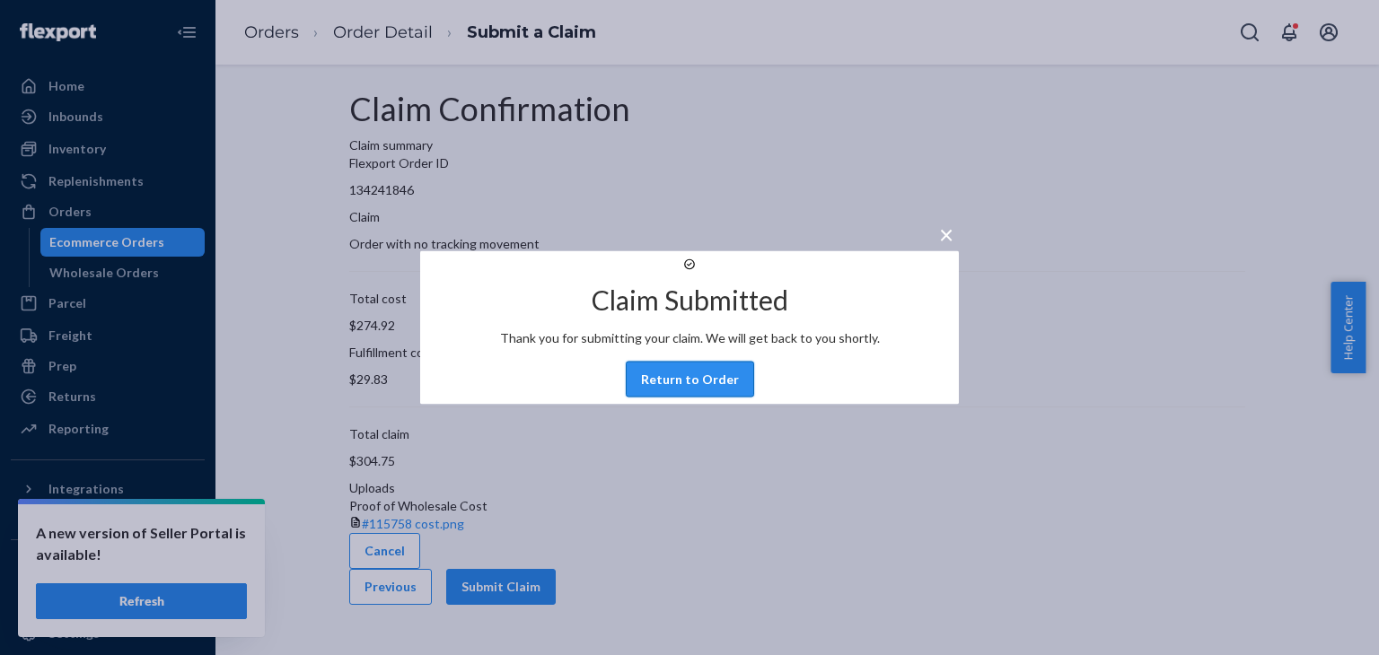
click at [707, 398] on button "Return to Order" at bounding box center [690, 380] width 128 height 36
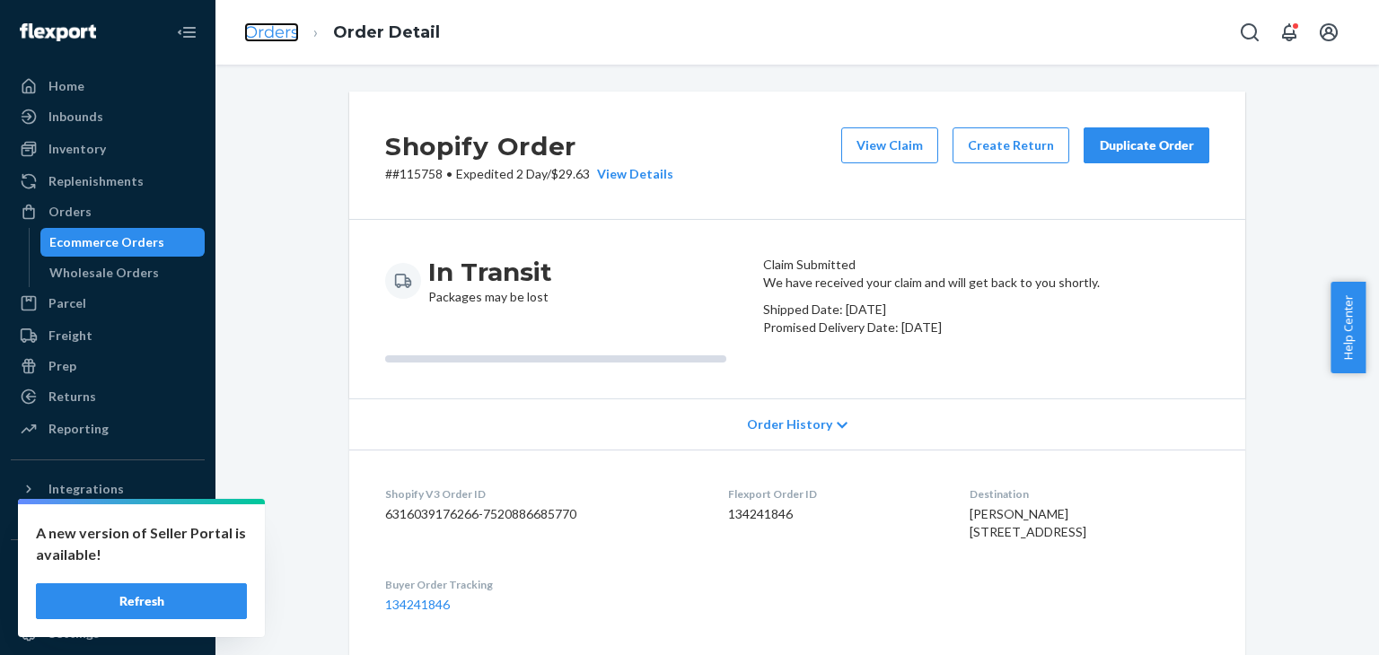
click at [274, 33] on link "Orders" at bounding box center [271, 32] width 55 height 20
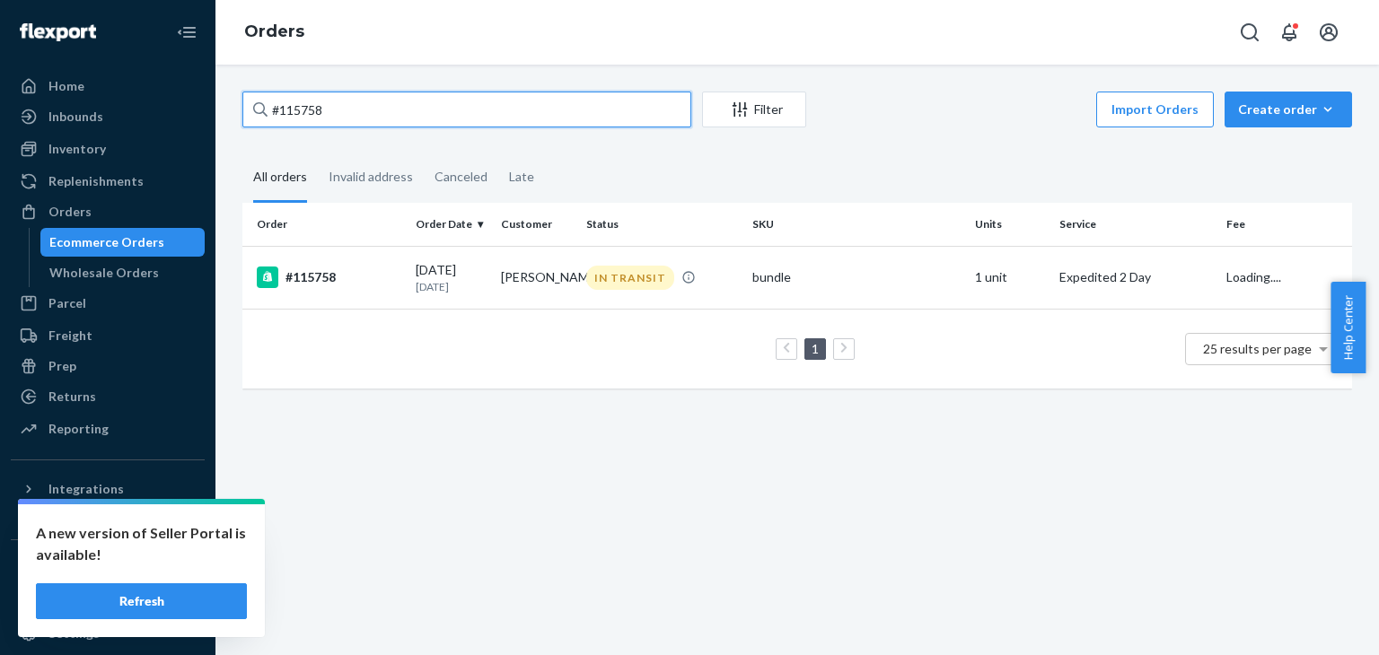
drag, startPoint x: 393, startPoint y: 118, endPoint x: 254, endPoint y: 118, distance: 139.1
click at [254, 118] on div "#115758" at bounding box center [466, 110] width 449 height 36
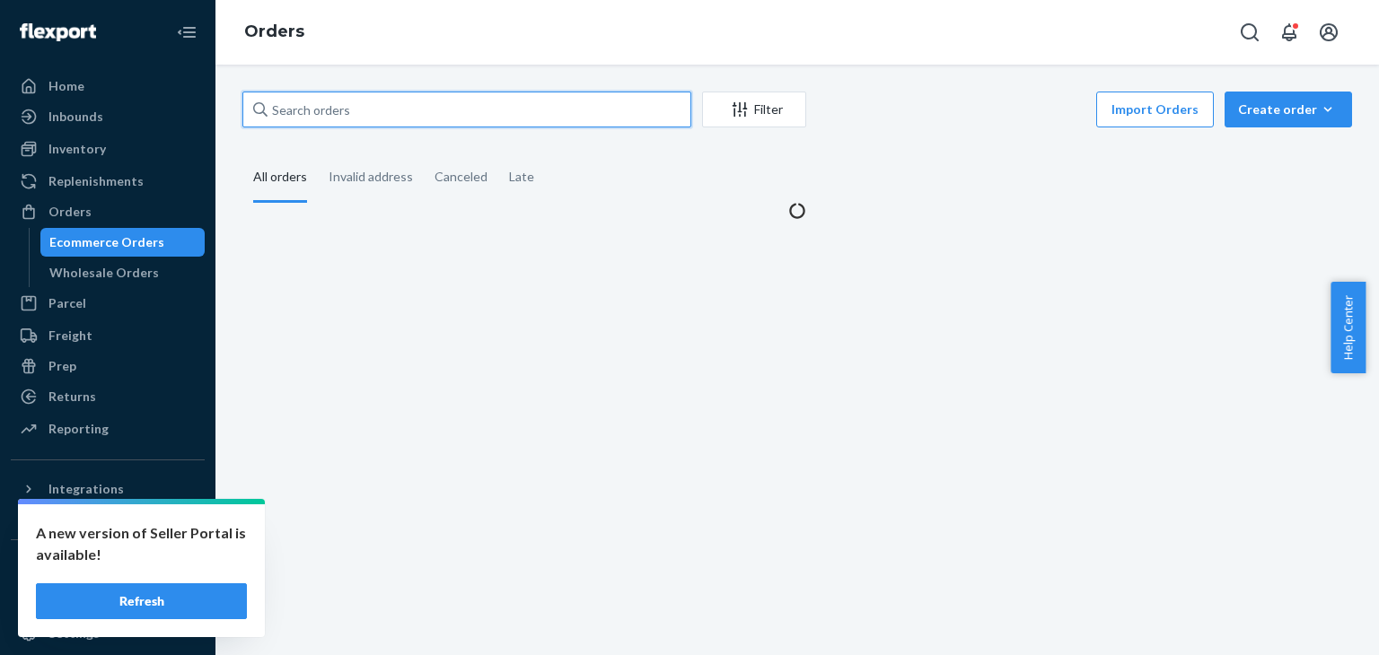
paste input "115213"
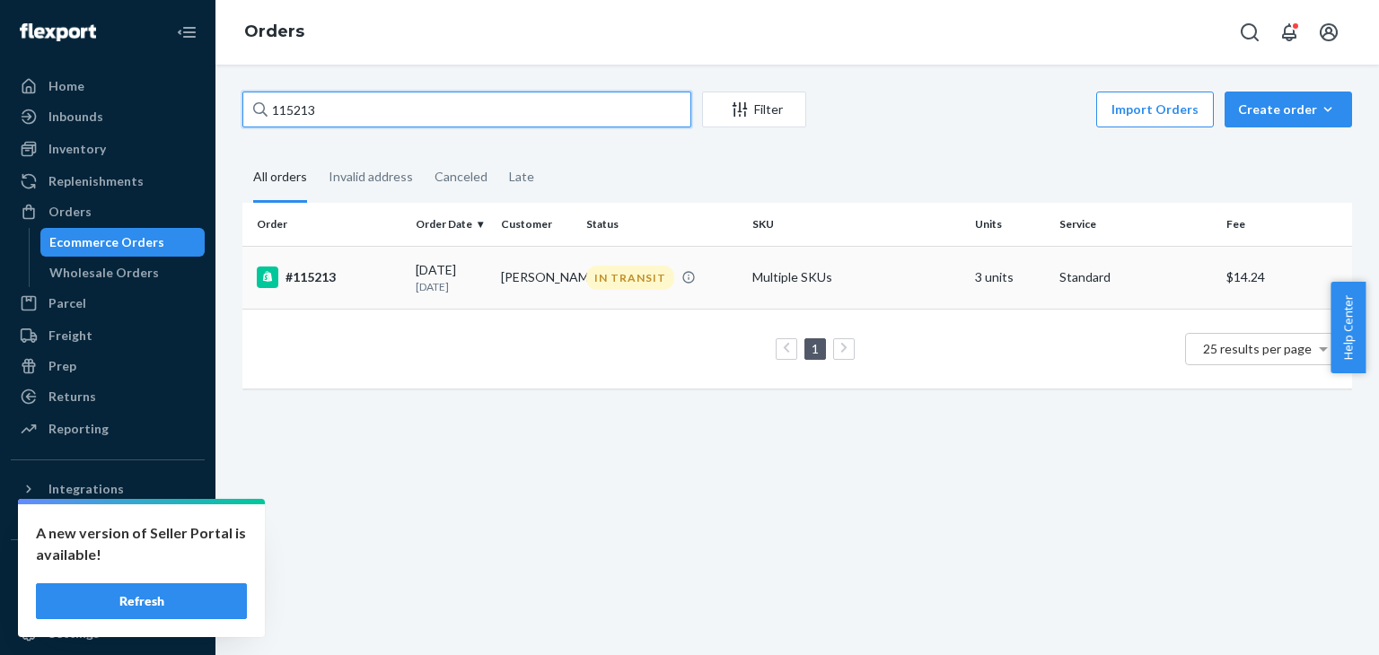
type input "115213"
click at [591, 291] on td "IN TRANSIT" at bounding box center [662, 277] width 166 height 63
